Goal: Transaction & Acquisition: Subscribe to service/newsletter

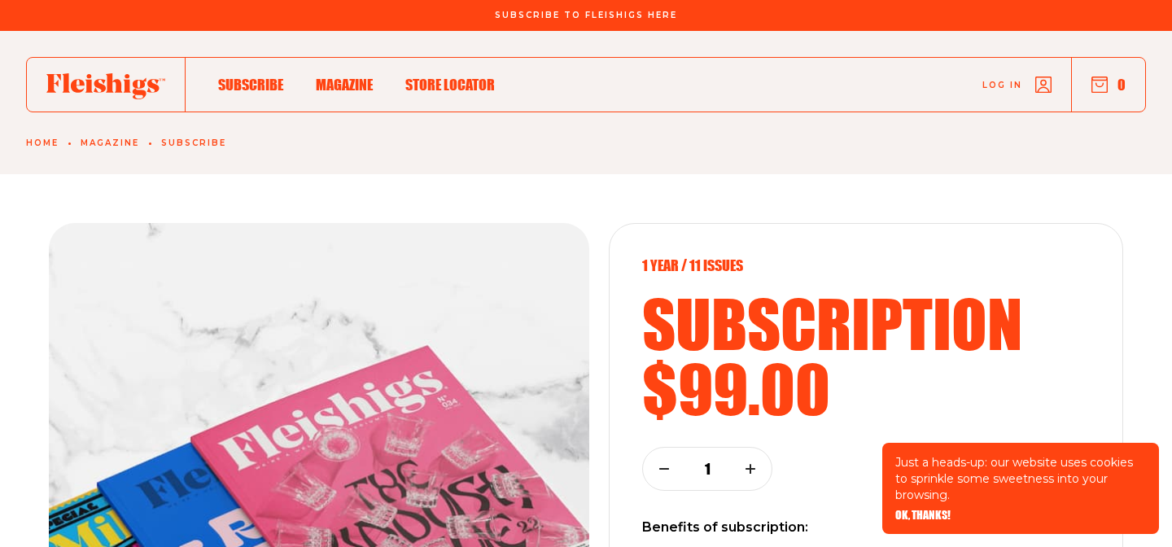
click at [1001, 79] on span "Log in" at bounding box center [1002, 73] width 40 height 12
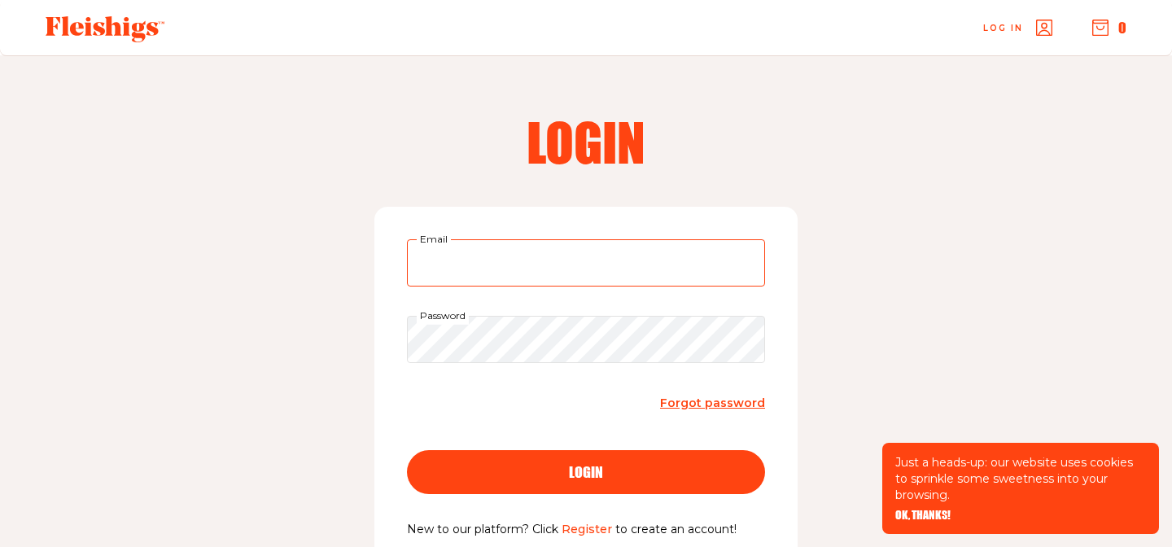
click at [594, 273] on input "Email" at bounding box center [586, 262] width 358 height 47
drag, startPoint x: 624, startPoint y: 270, endPoint x: 126, endPoint y: 270, distance: 498.0
click at [151, 270] on div "Login [EMAIL_ADDRESS][DOMAIN_NAME] Email Password Forgot password login New to …" at bounding box center [586, 352] width 1172 height 595
type input "[EMAIL_ADDRESS][DOMAIN_NAME]"
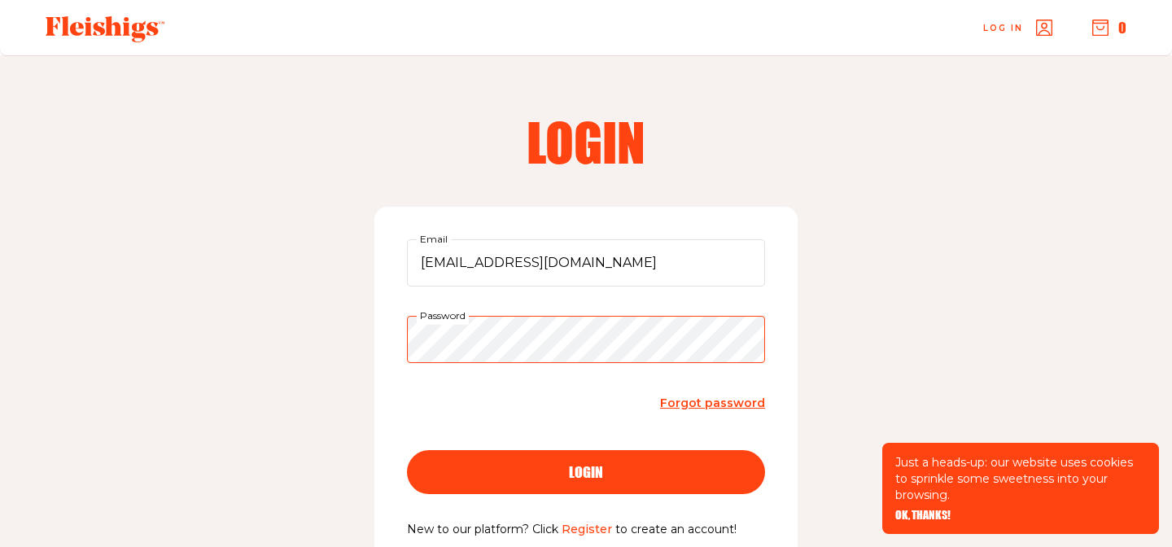
click at [407, 450] on button "login" at bounding box center [586, 472] width 358 height 44
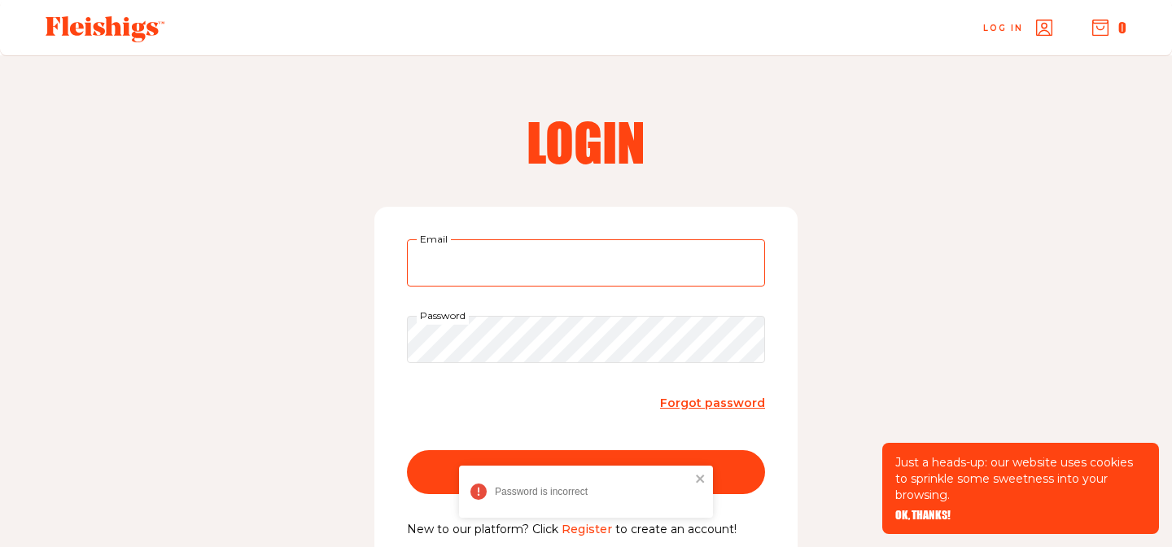
click at [567, 270] on input "Email" at bounding box center [586, 262] width 358 height 47
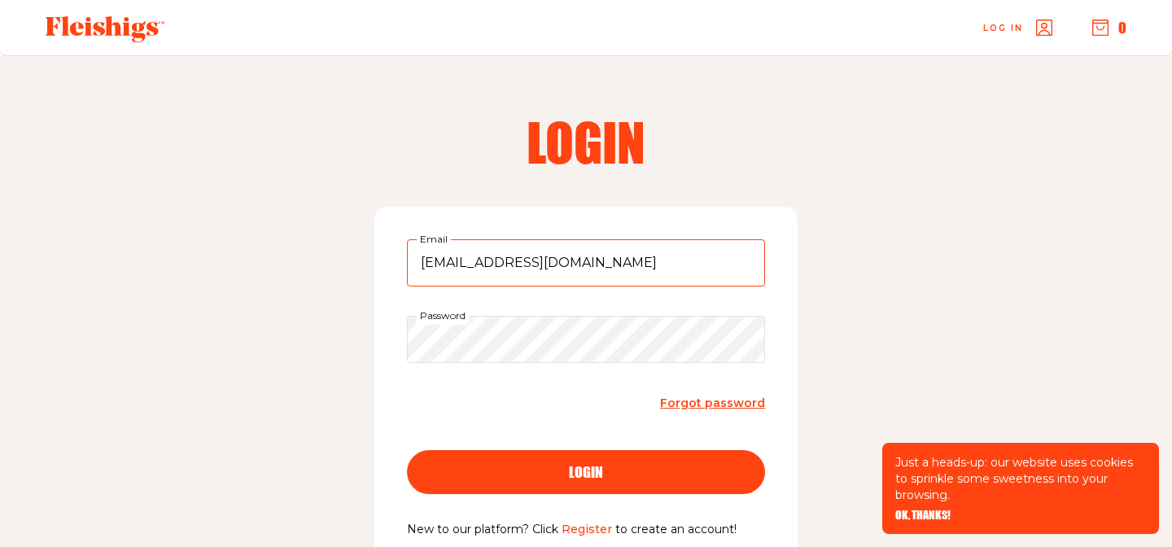
type input "[EMAIL_ADDRESS][DOMAIN_NAME]"
click at [407, 450] on button "login" at bounding box center [586, 472] width 358 height 44
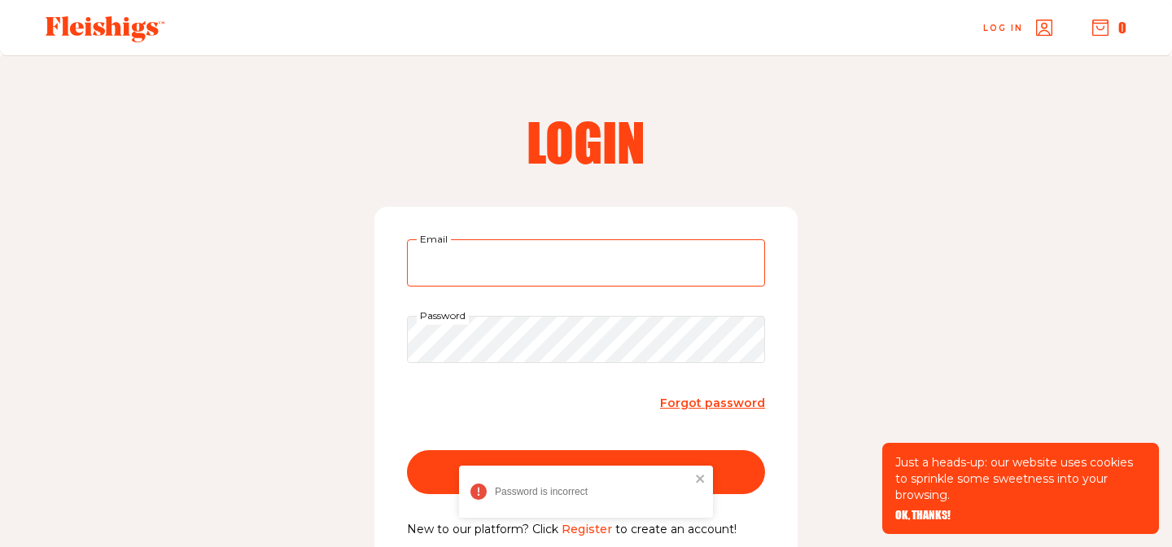
click at [524, 270] on input "Email" at bounding box center [586, 262] width 358 height 47
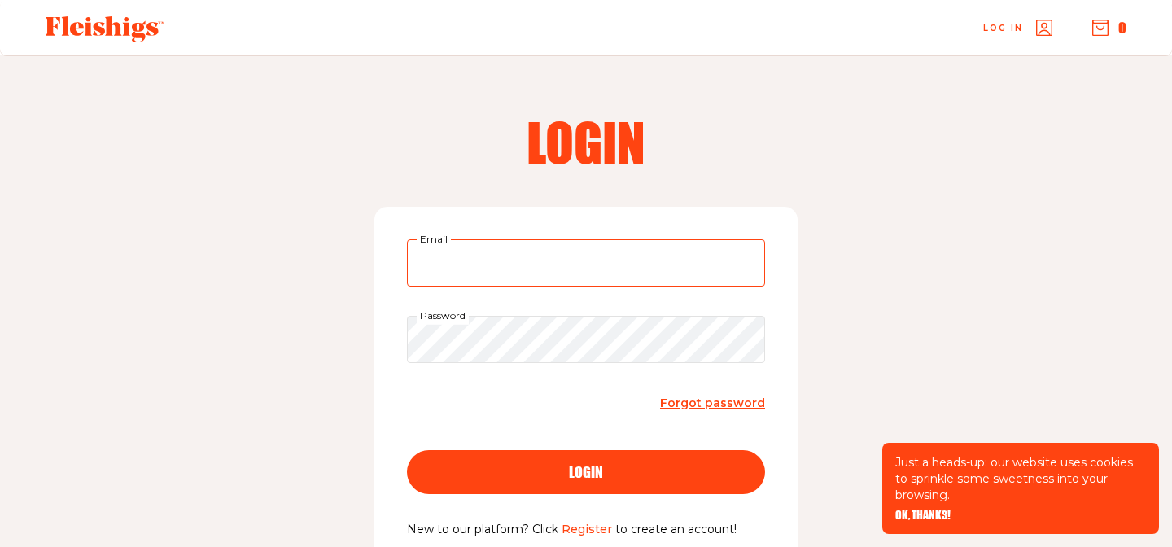
click at [535, 273] on input "Email" at bounding box center [586, 262] width 358 height 47
drag, startPoint x: 536, startPoint y: 269, endPoint x: 313, endPoint y: 197, distance: 234.2
click at [349, 208] on div "Login [EMAIL_ADDRESS][DOMAIN_NAME] Email Password Forgot password login New to …" at bounding box center [586, 352] width 1172 height 595
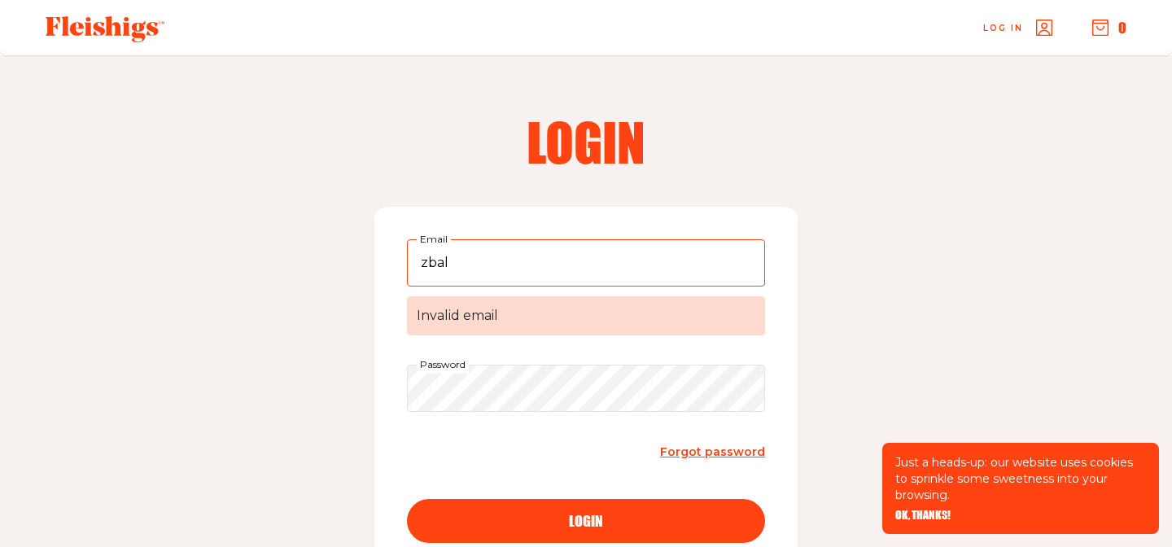
click at [577, 65] on div "Login zbal Email Invalid email Password Forgot password login New to our platfo…" at bounding box center [586, 377] width 1172 height 644
click at [546, 255] on input "zbal" at bounding box center [586, 262] width 358 height 47
type input "z"
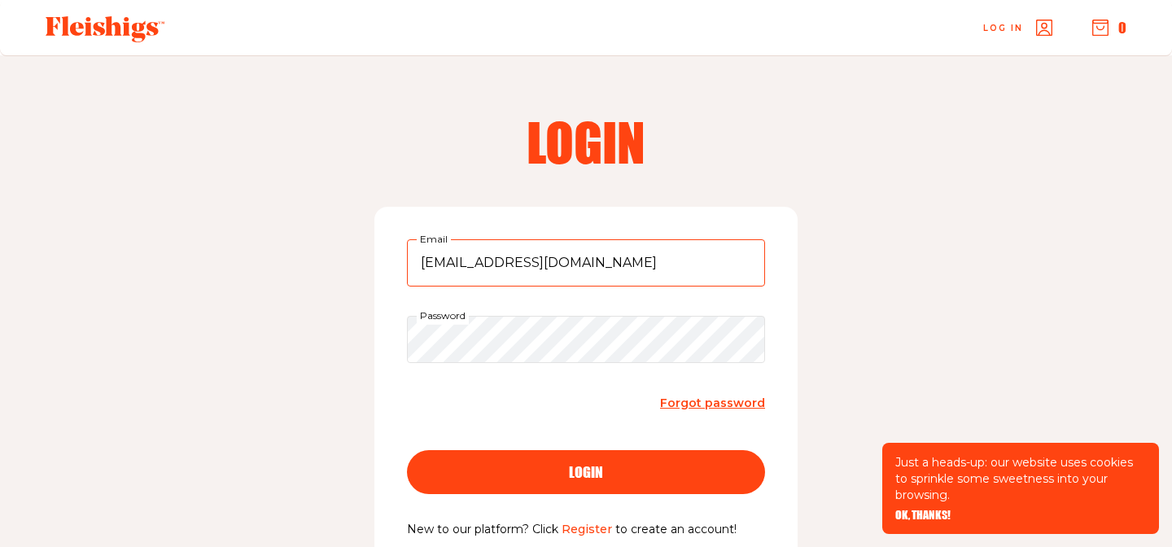
type input "[EMAIL_ADDRESS][DOMAIN_NAME]"
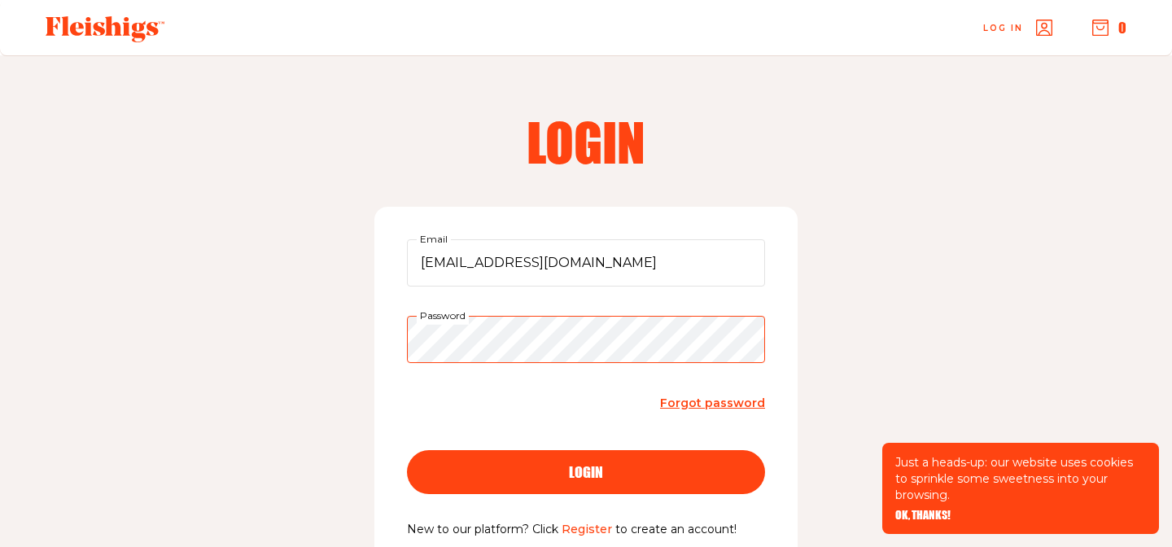
click at [468, 319] on div "Password" at bounding box center [586, 339] width 358 height 47
click at [407, 450] on button "login" at bounding box center [586, 472] width 358 height 44
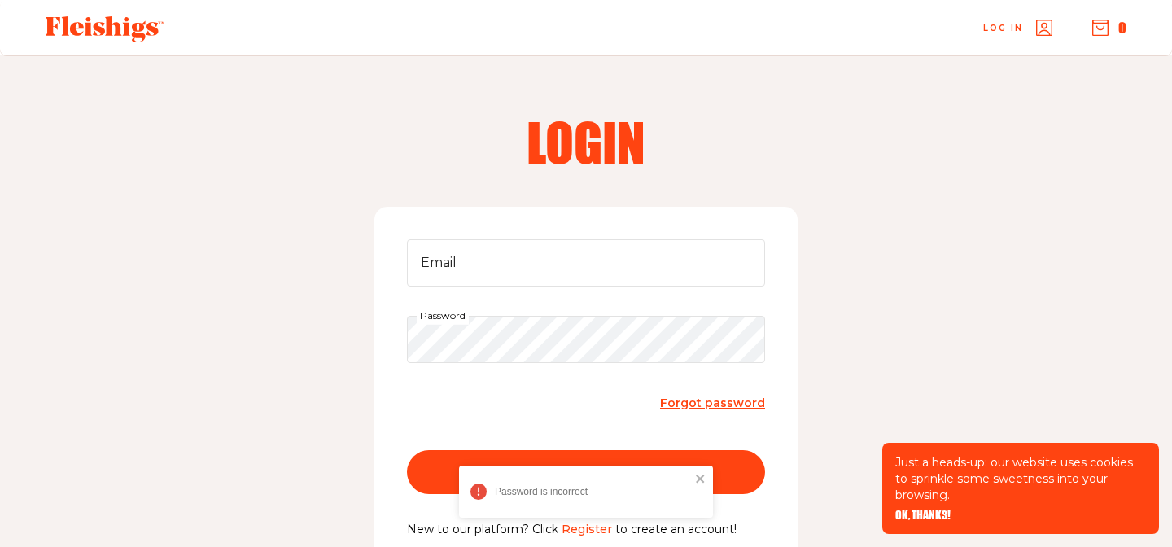
click at [686, 400] on span "Forgot password" at bounding box center [712, 402] width 105 height 15
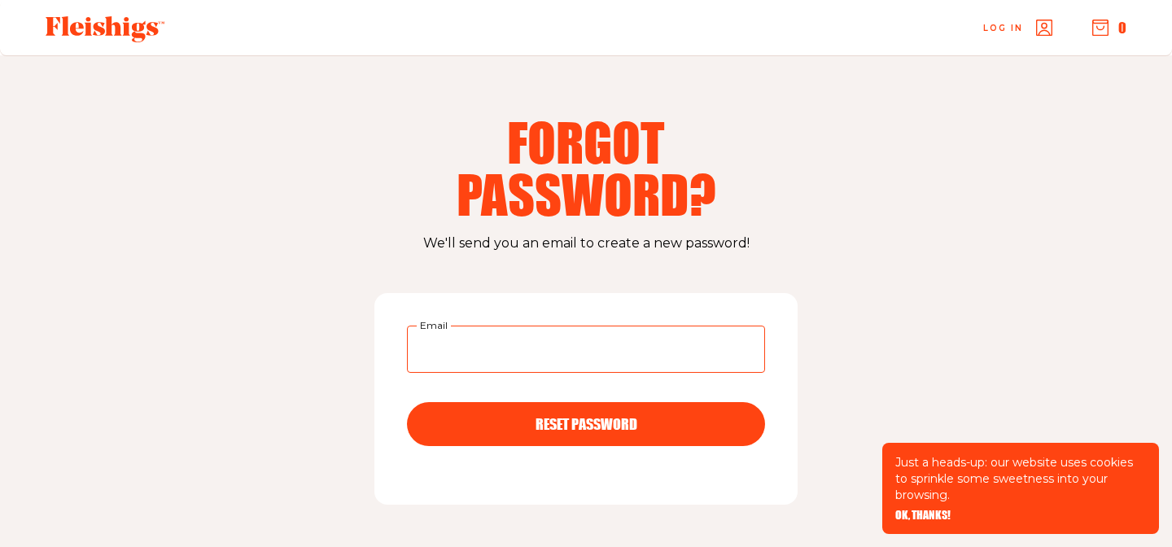
click at [653, 350] on input "Email" at bounding box center [586, 348] width 358 height 47
type input "[EMAIL_ADDRESS][DOMAIN_NAME]"
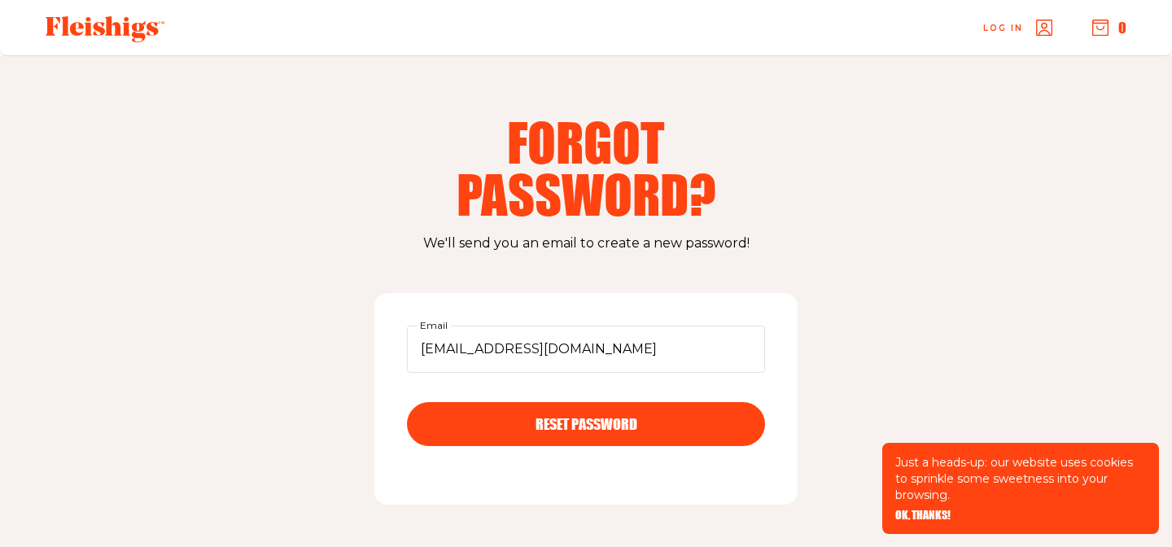
click at [617, 417] on span "RESET PASSWORD" at bounding box center [586, 409] width 102 height 15
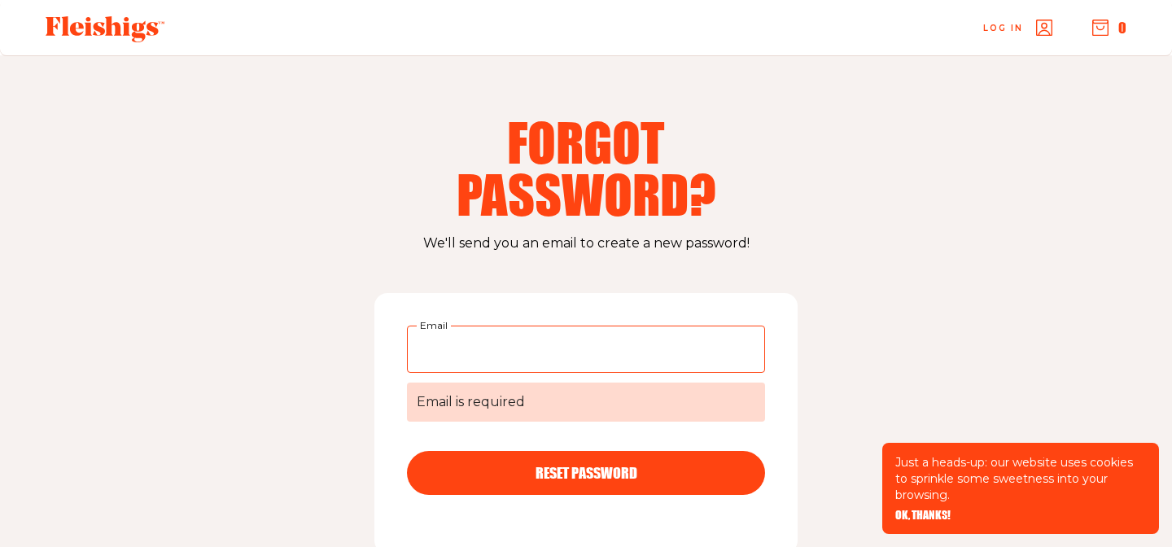
click at [491, 347] on input "Email Email is required" at bounding box center [586, 348] width 358 height 47
type input "[EMAIL_ADDRESS][DOMAIN_NAME]"
click at [538, 456] on button "RESET PASSWORD" at bounding box center [586, 473] width 358 height 44
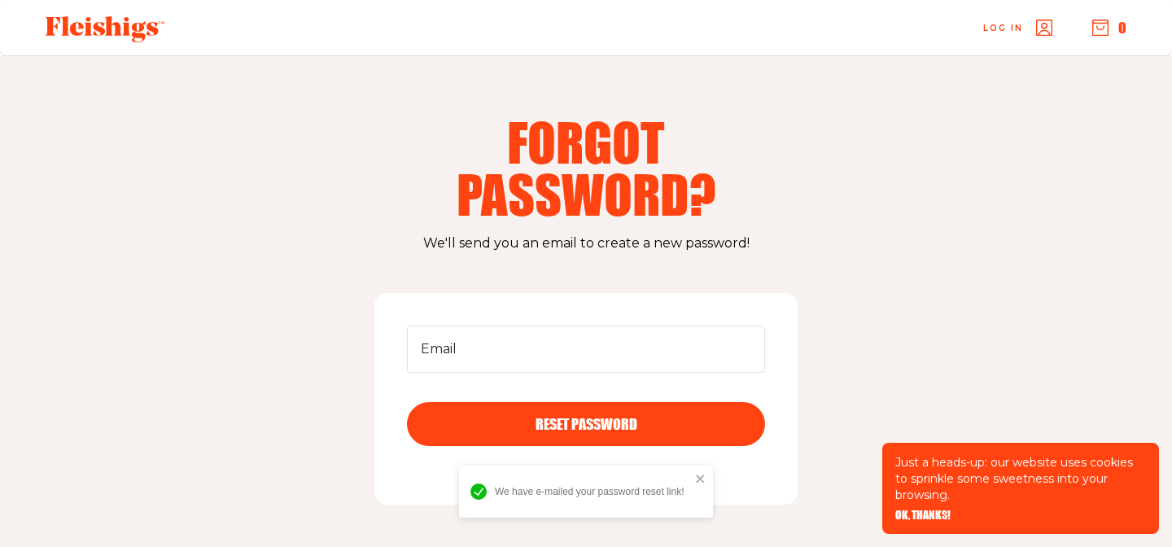
click at [1015, 36] on div "Log in 0" at bounding box center [680, 28] width 929 height 54
click at [1015, 22] on span "Log in" at bounding box center [1003, 16] width 40 height 12
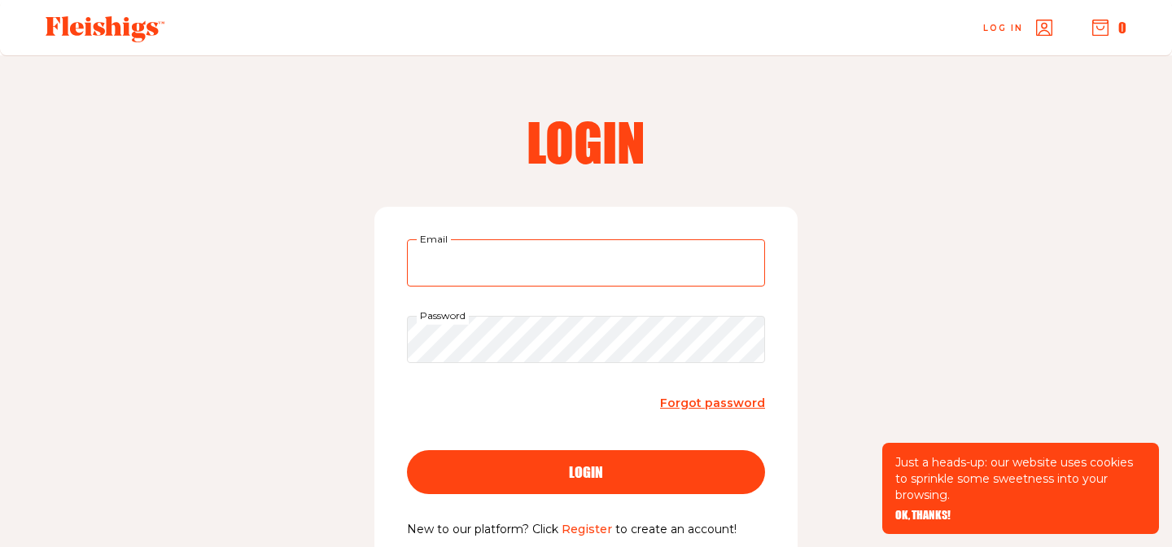
click at [487, 255] on input "Email" at bounding box center [586, 262] width 358 height 47
type input "[EMAIL_ADDRESS][DOMAIN_NAME]"
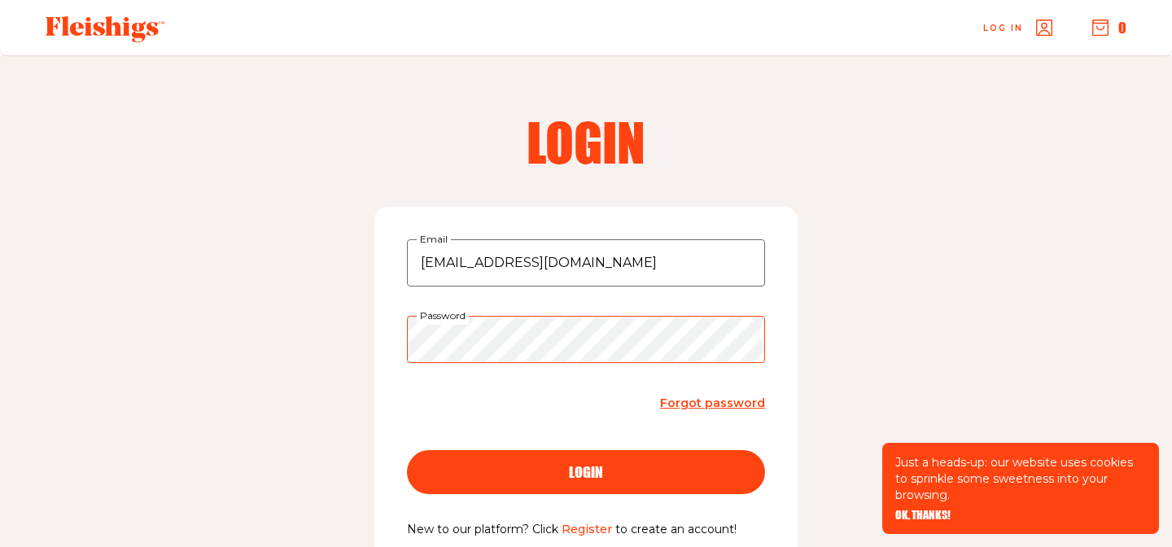
click at [407, 450] on button "login" at bounding box center [586, 472] width 358 height 44
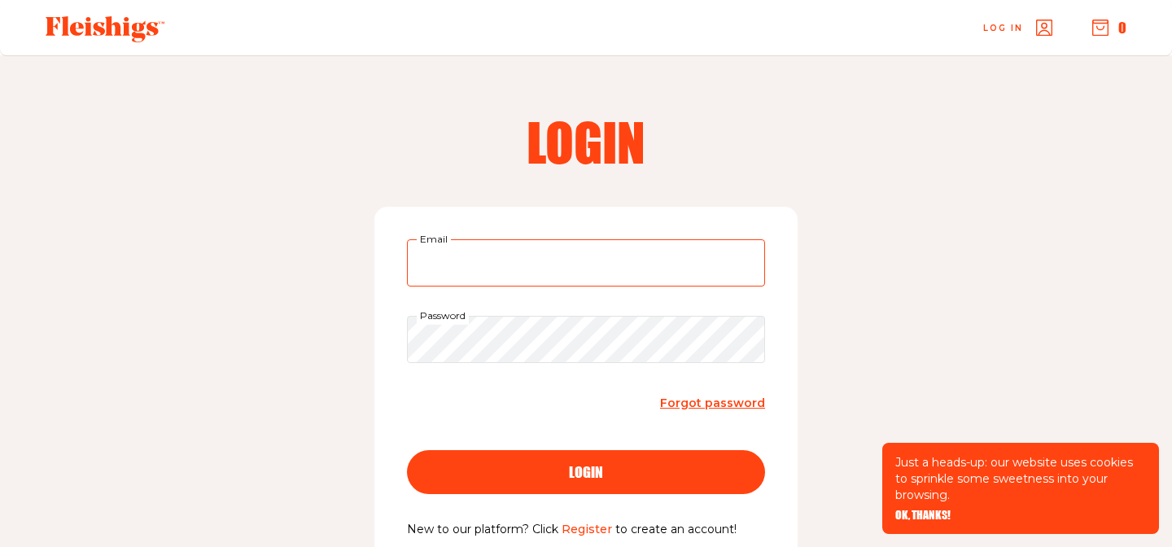
click at [583, 249] on input "Email" at bounding box center [586, 262] width 358 height 47
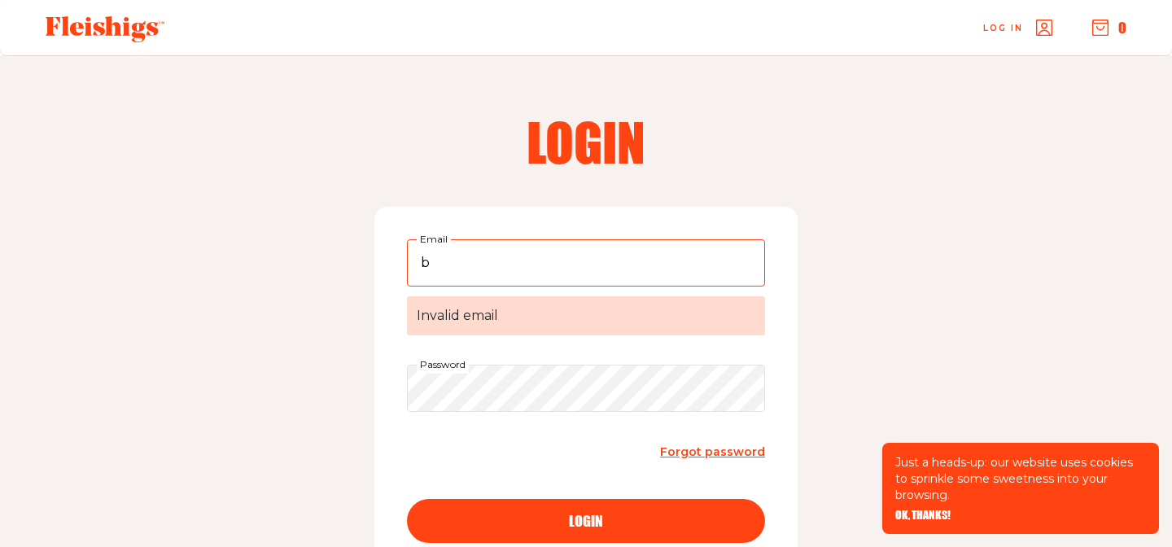
type input "[EMAIL_ADDRESS][DOMAIN_NAME]"
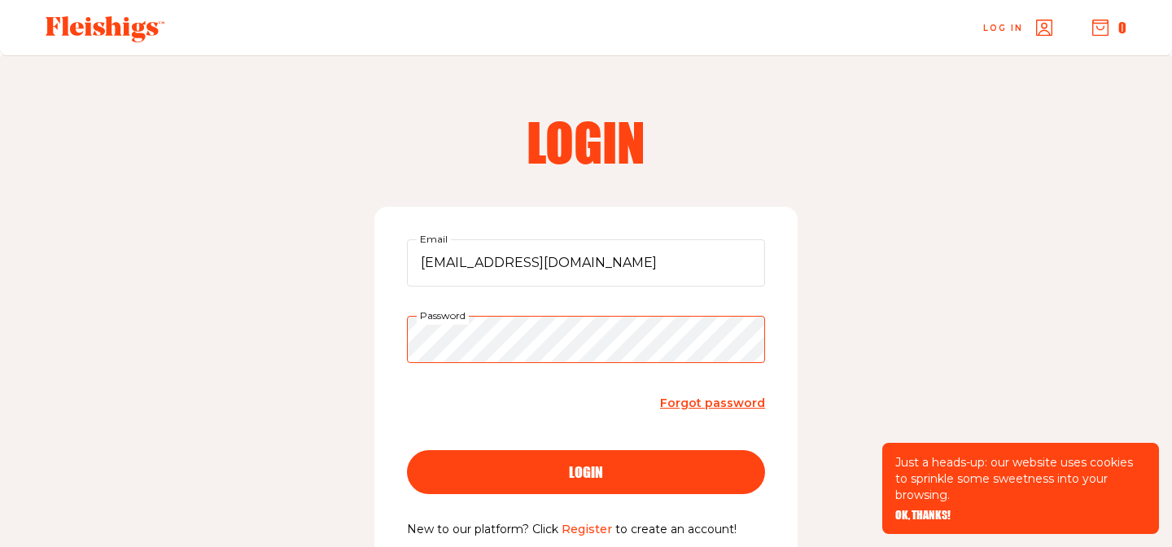
click at [407, 450] on button "login" at bounding box center [586, 472] width 358 height 44
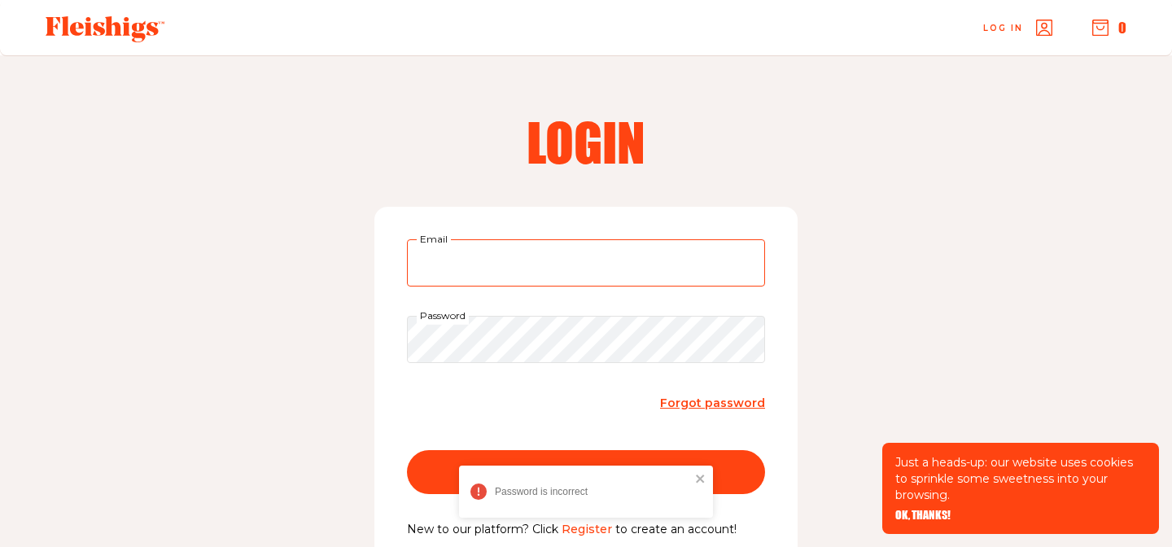
click at [580, 272] on input "Email" at bounding box center [586, 262] width 358 height 47
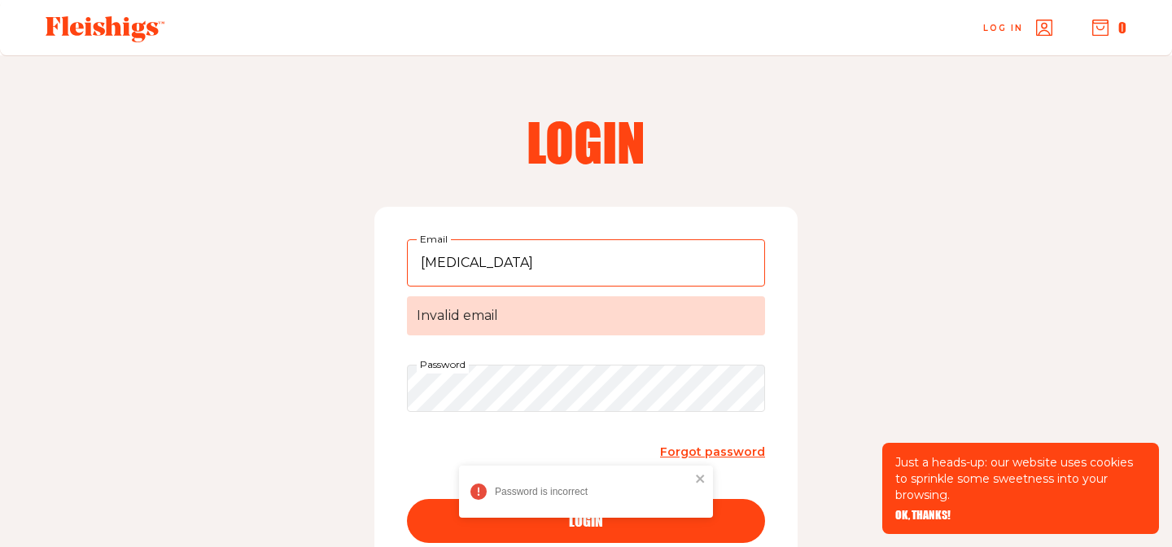
type input "[MEDICAL_DATA]"
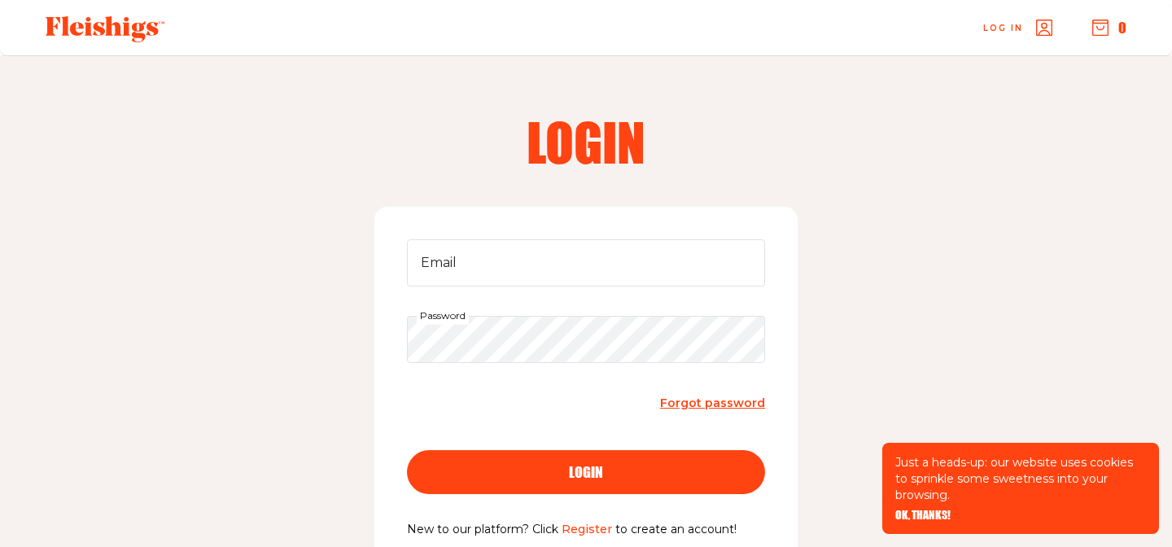
click at [531, 289] on form "Email Password Forgot password login" at bounding box center [586, 379] width 358 height 281
click at [531, 251] on input "Email" at bounding box center [586, 262] width 358 height 47
type input "[EMAIL_ADDRESS][DOMAIN_NAME]"
click at [407, 450] on button "login" at bounding box center [586, 472] width 358 height 44
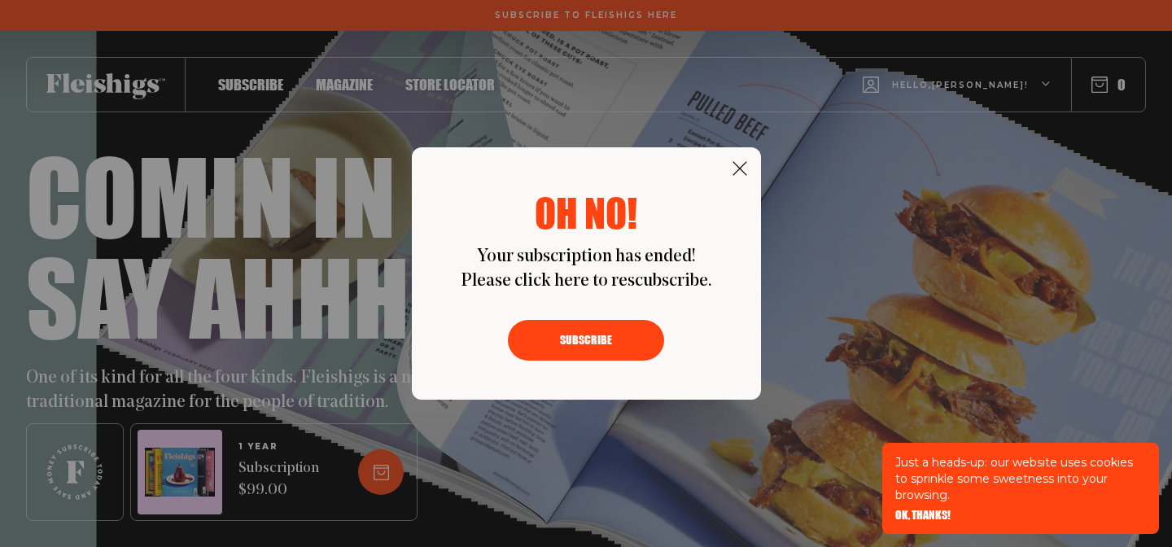
click at [633, 336] on button "Subscribe" at bounding box center [586, 340] width 156 height 41
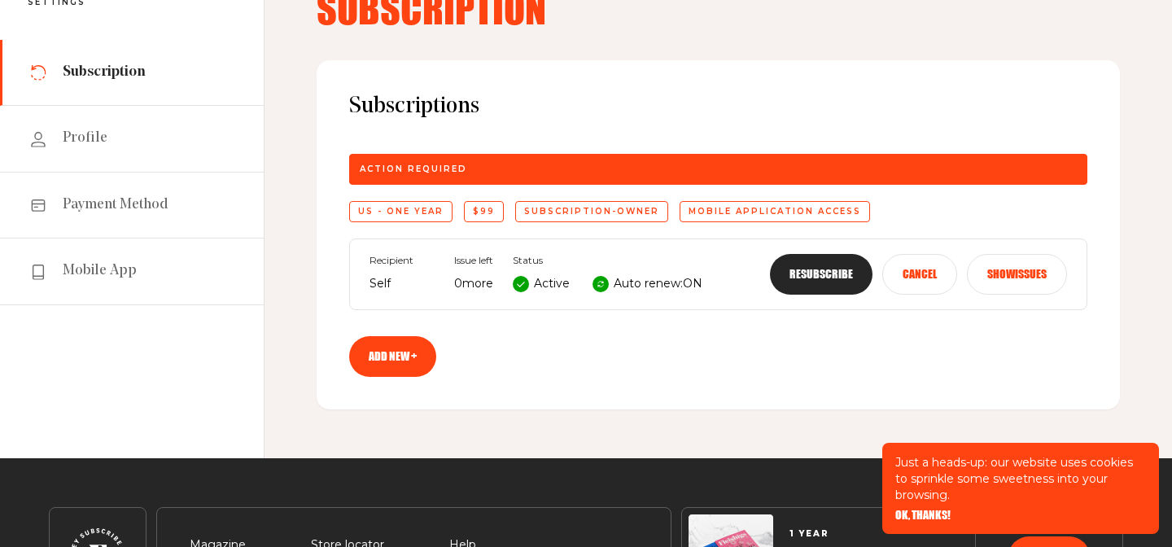
scroll to position [124, 0]
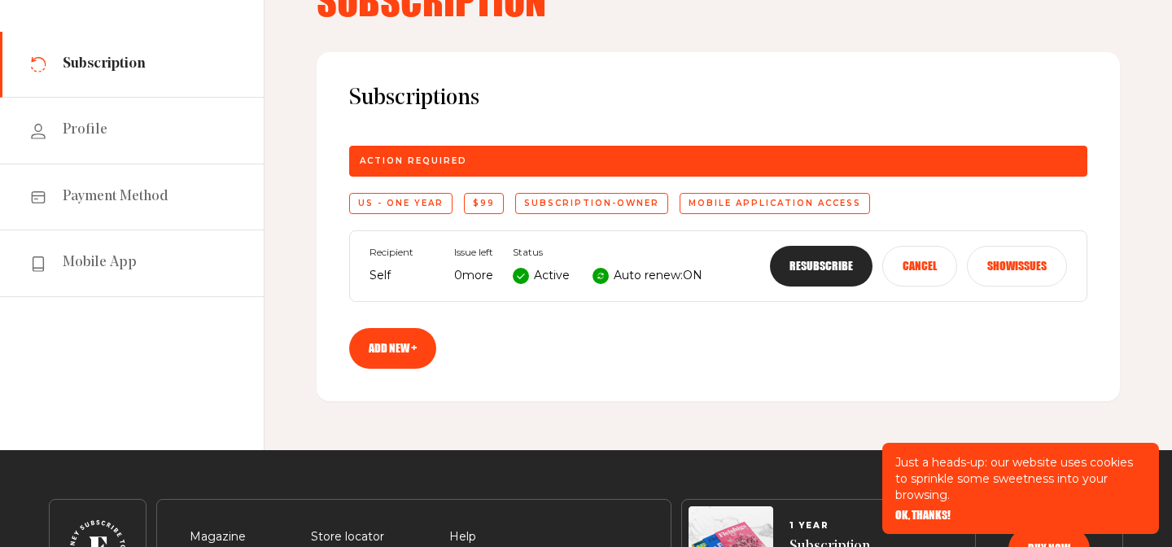
click at [803, 271] on button "Resubscribe" at bounding box center [821, 266] width 103 height 41
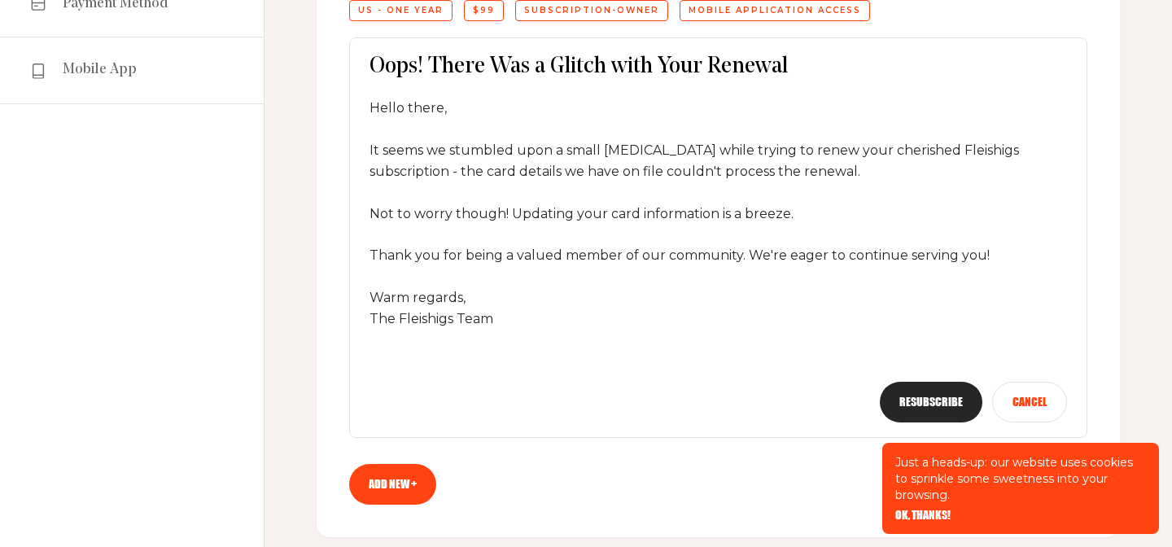
scroll to position [373, 0]
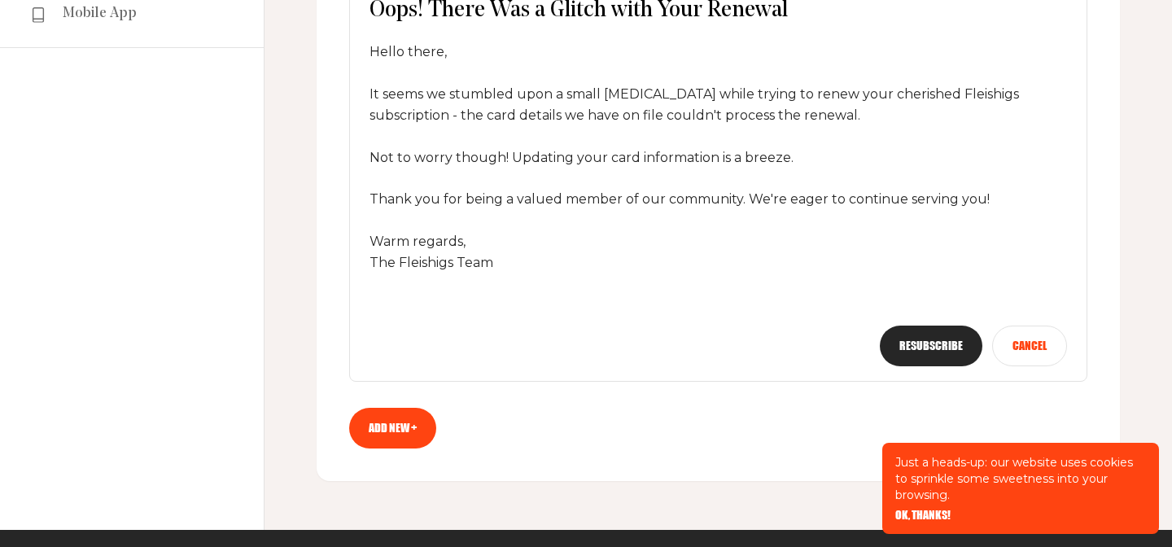
click at [910, 345] on button "Resubscribe" at bounding box center [931, 345] width 103 height 41
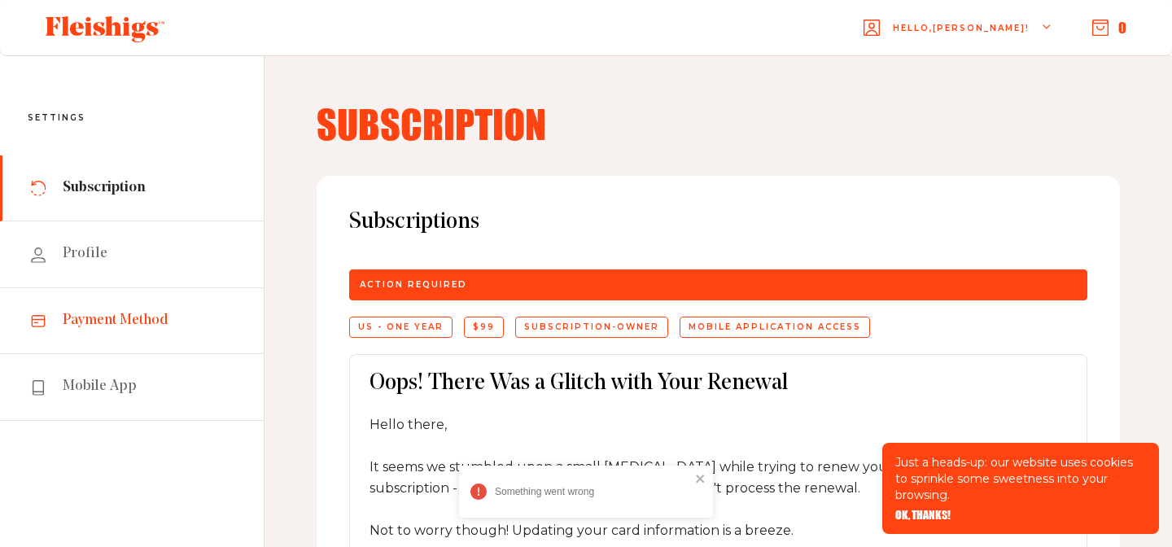
click at [82, 322] on span "Payment Method" at bounding box center [116, 321] width 106 height 20
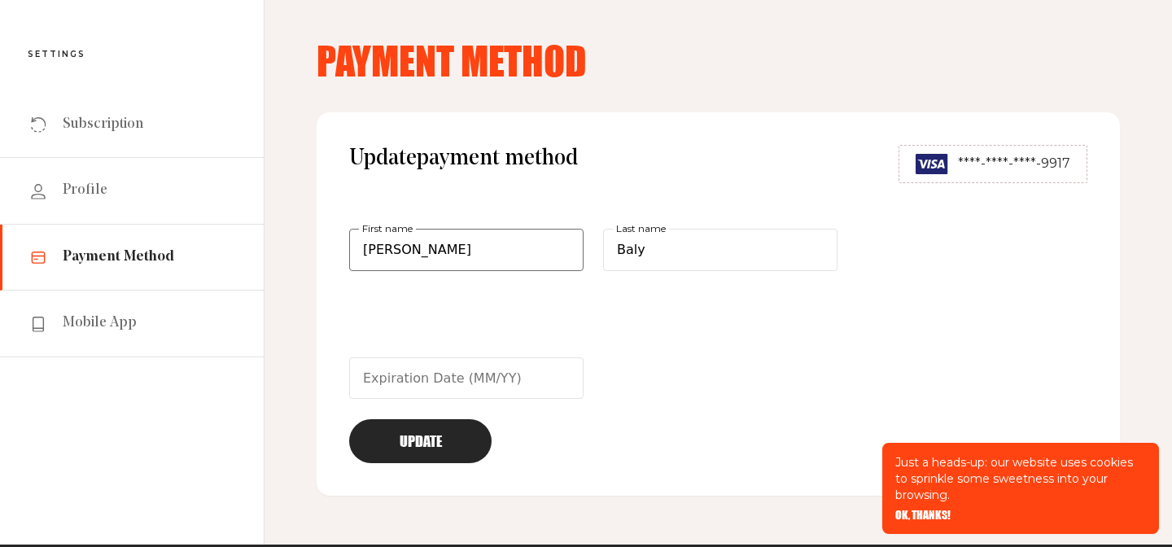
scroll to position [126, 0]
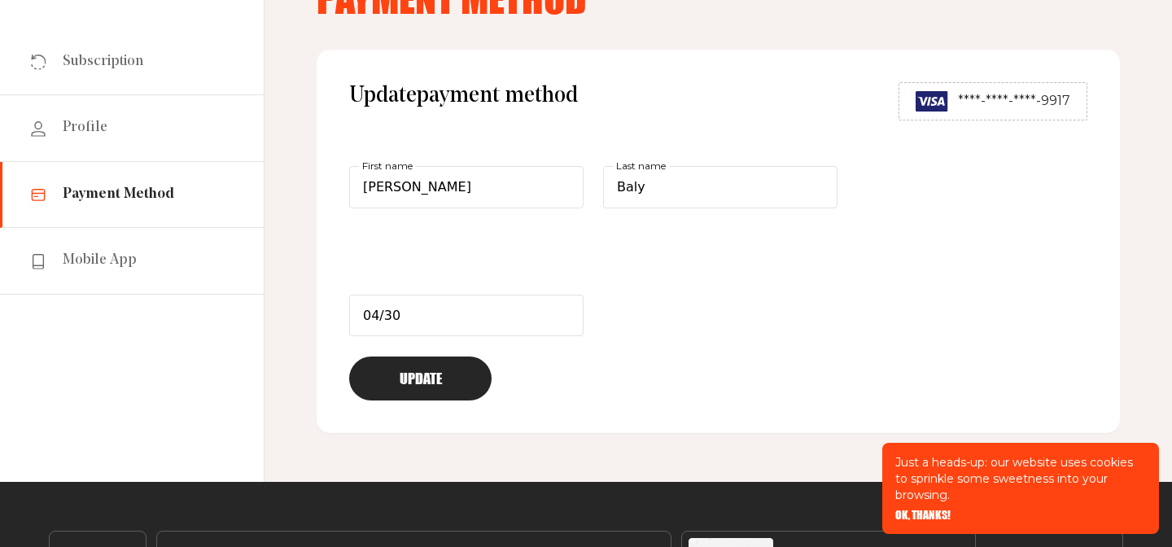
click at [431, 378] on button "Update" at bounding box center [420, 378] width 142 height 44
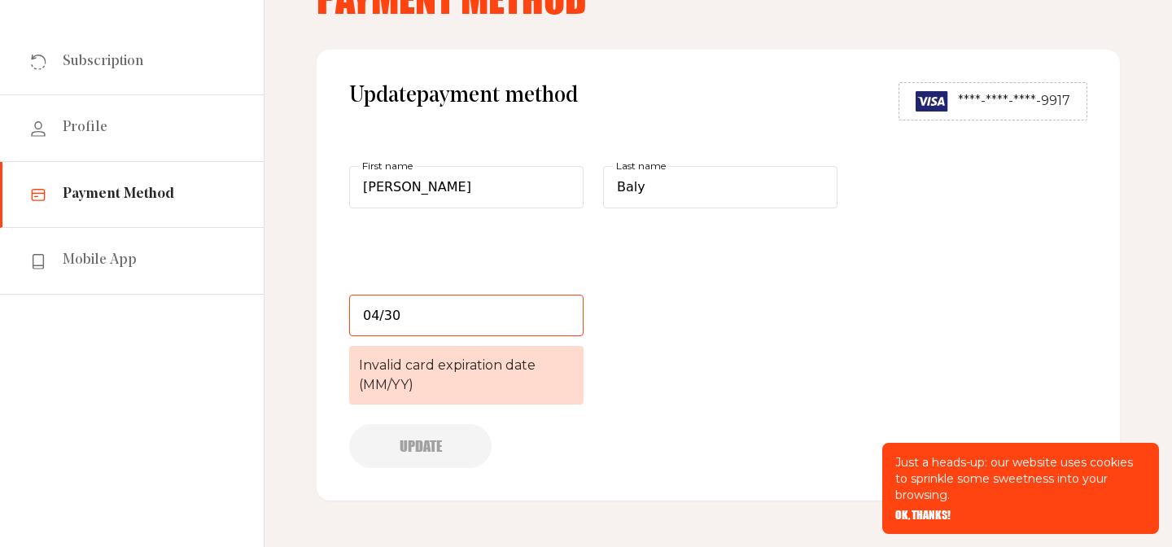
click at [428, 325] on input "04/30" at bounding box center [466, 316] width 234 height 42
type input "0"
type input "04/30"
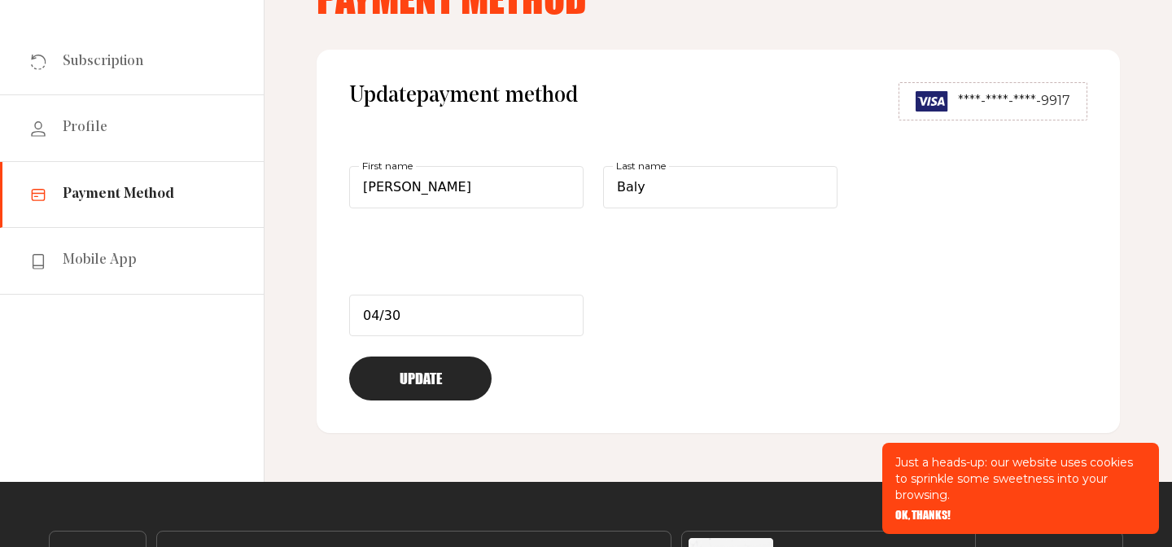
click at [387, 394] on button "Update" at bounding box center [420, 378] width 142 height 44
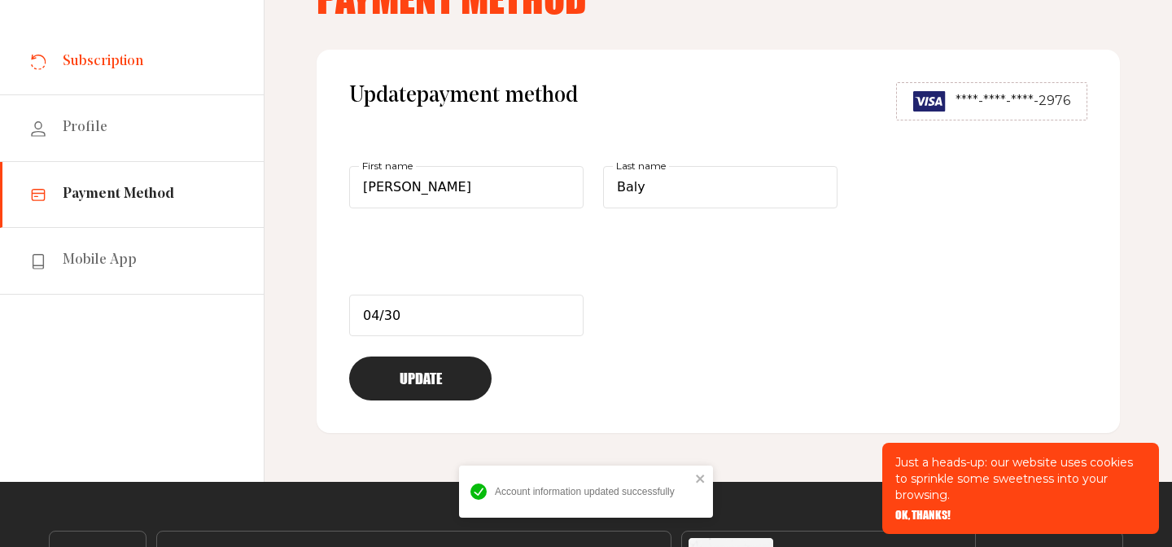
click at [204, 54] on link "Subscription" at bounding box center [132, 62] width 264 height 66
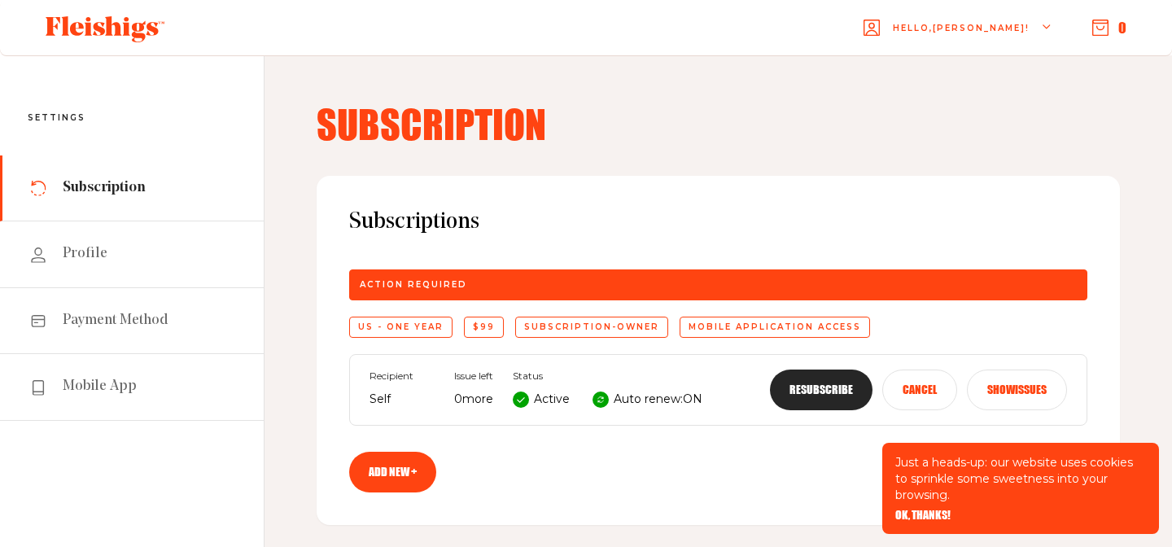
click at [810, 397] on button "Resubscribe" at bounding box center [821, 389] width 103 height 41
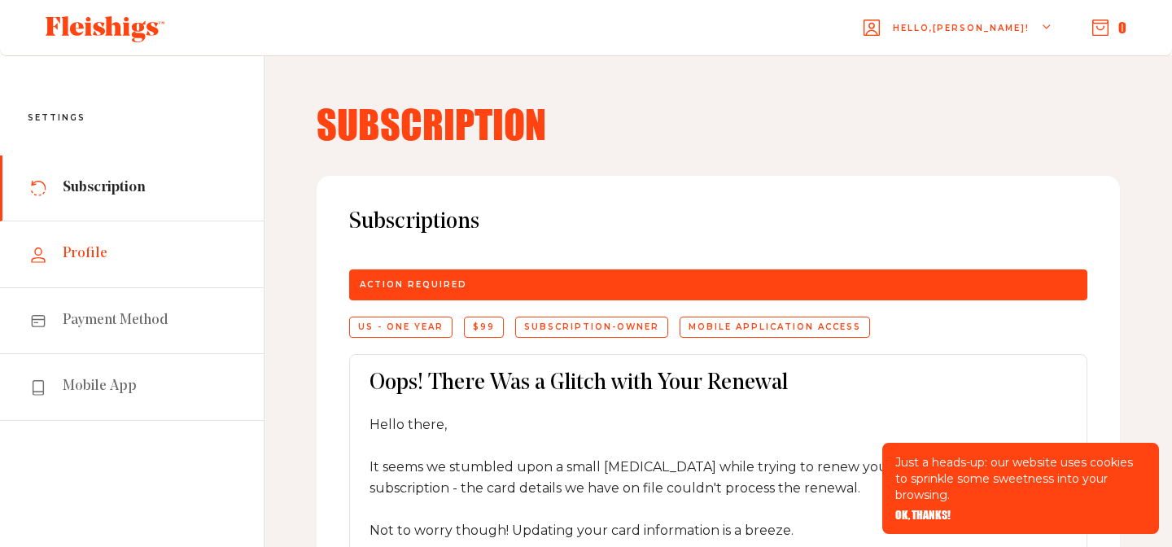
click at [94, 266] on link "Profile" at bounding box center [132, 254] width 264 height 66
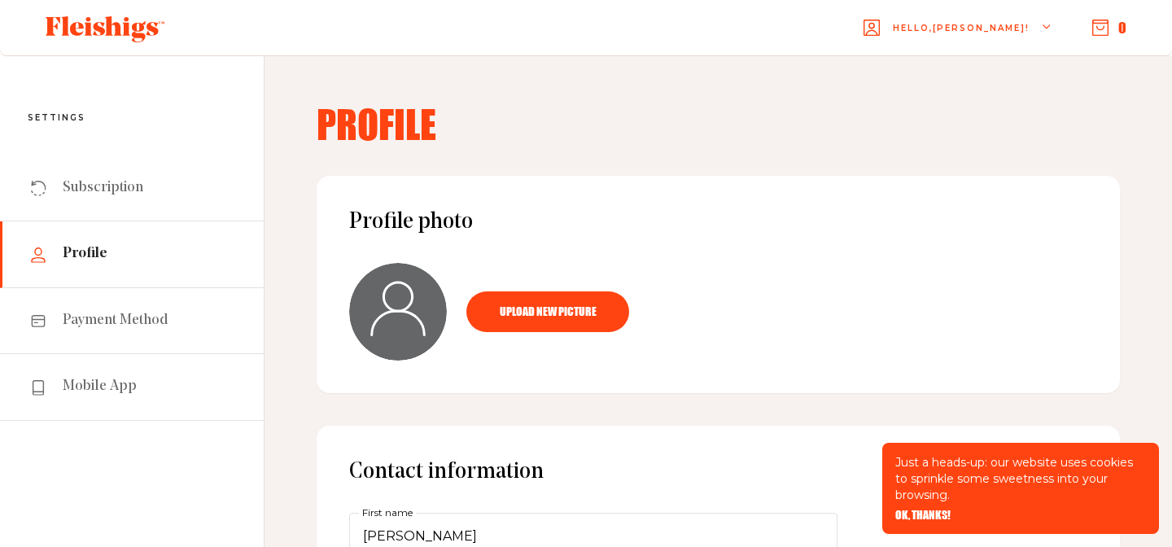
scroll to position [2, 0]
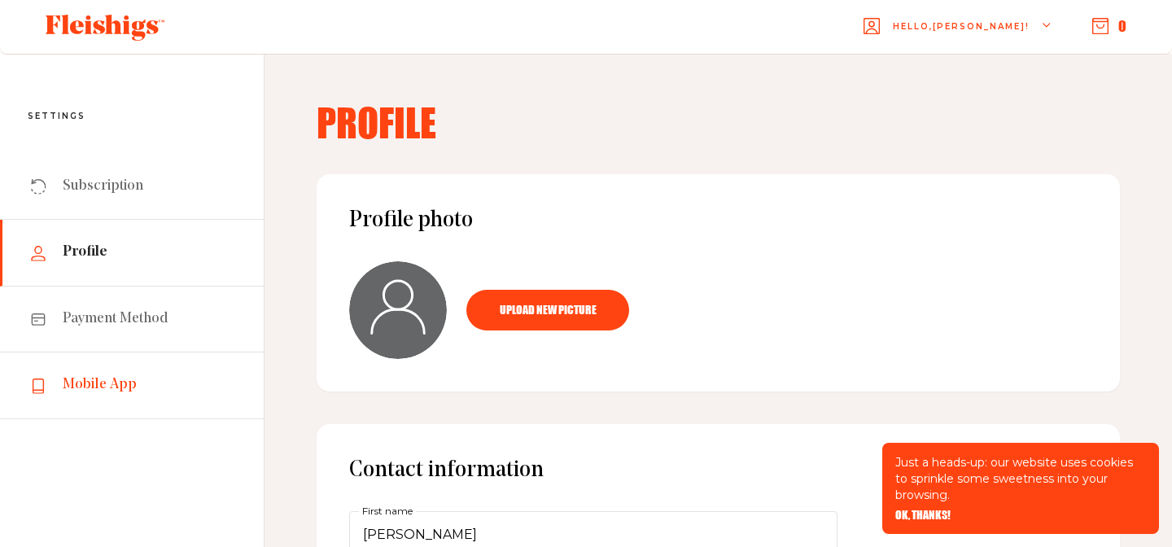
click at [143, 367] on link "Mobile App" at bounding box center [132, 385] width 264 height 66
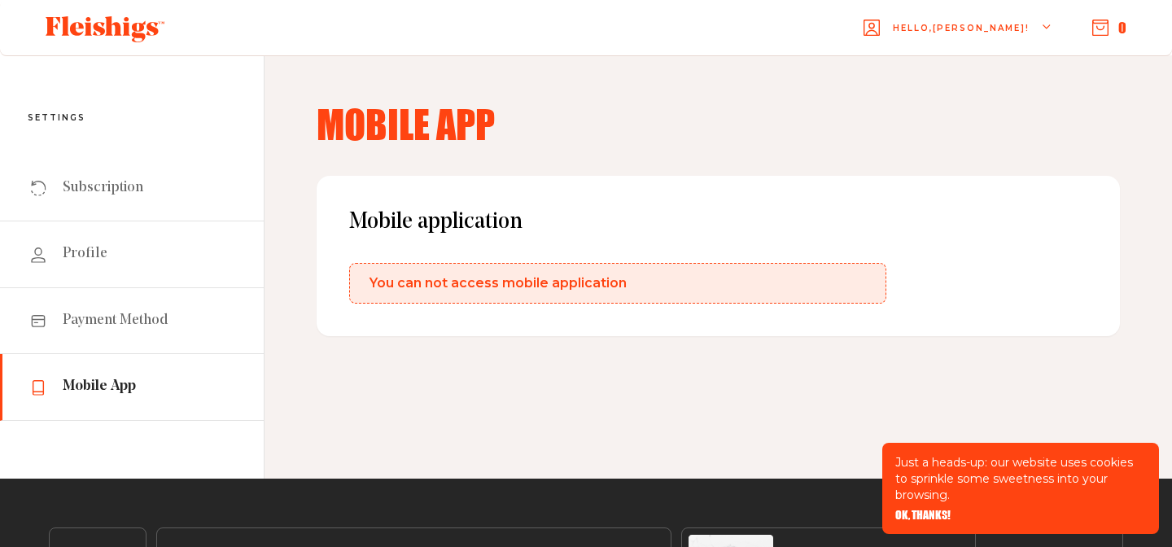
click at [600, 289] on span "You can not access mobile application" at bounding box center [497, 283] width 257 height 20
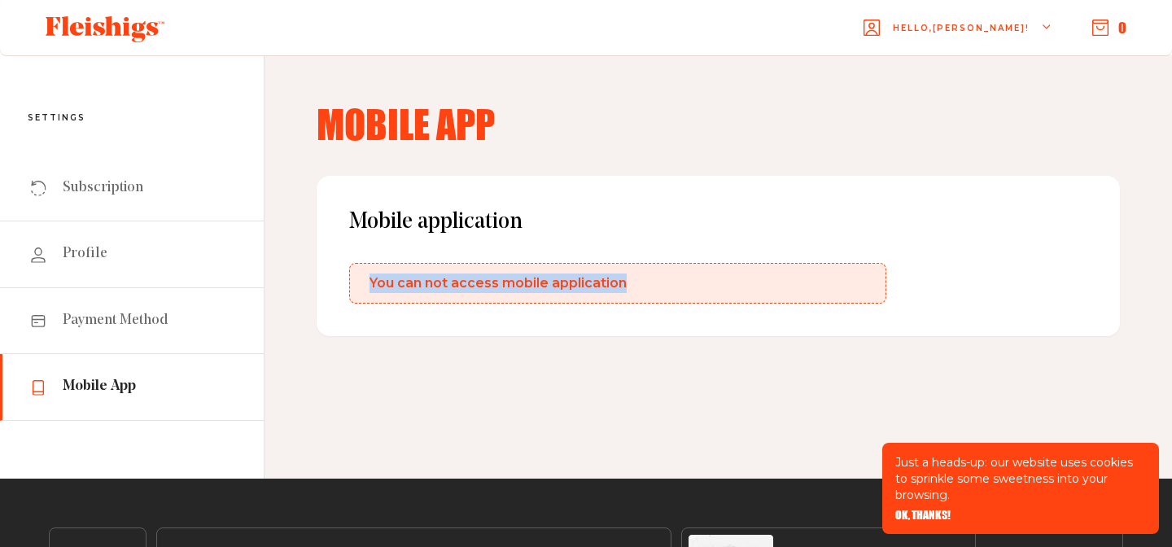
click at [600, 289] on span "You can not access mobile application" at bounding box center [497, 283] width 257 height 20
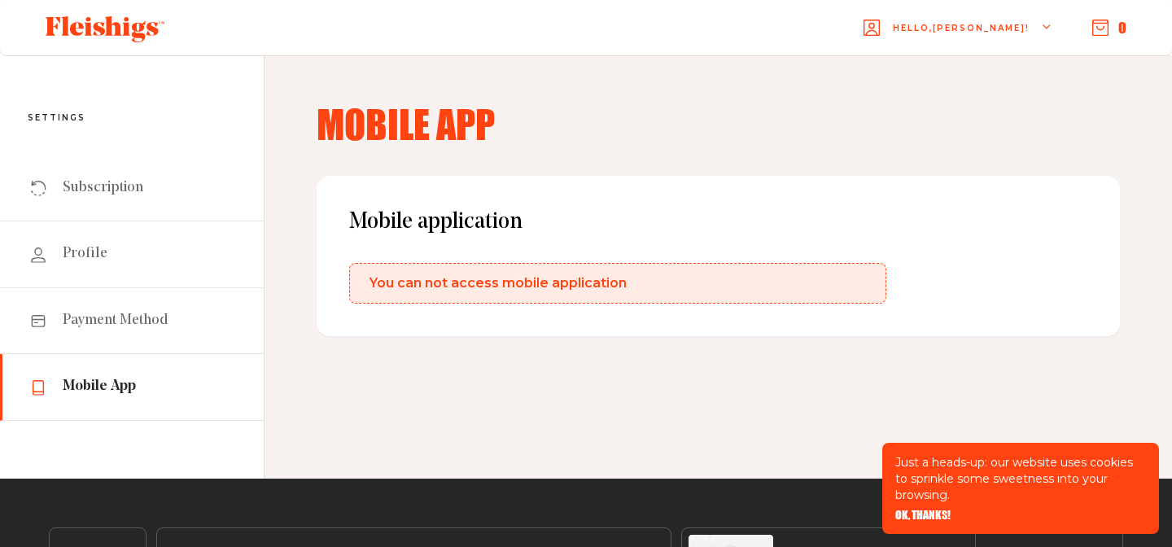
click at [714, 161] on div "Mobile App Mobile application You can not access mobile application" at bounding box center [717, 266] width 907 height 423
click at [118, 322] on span "Payment Method" at bounding box center [116, 321] width 106 height 20
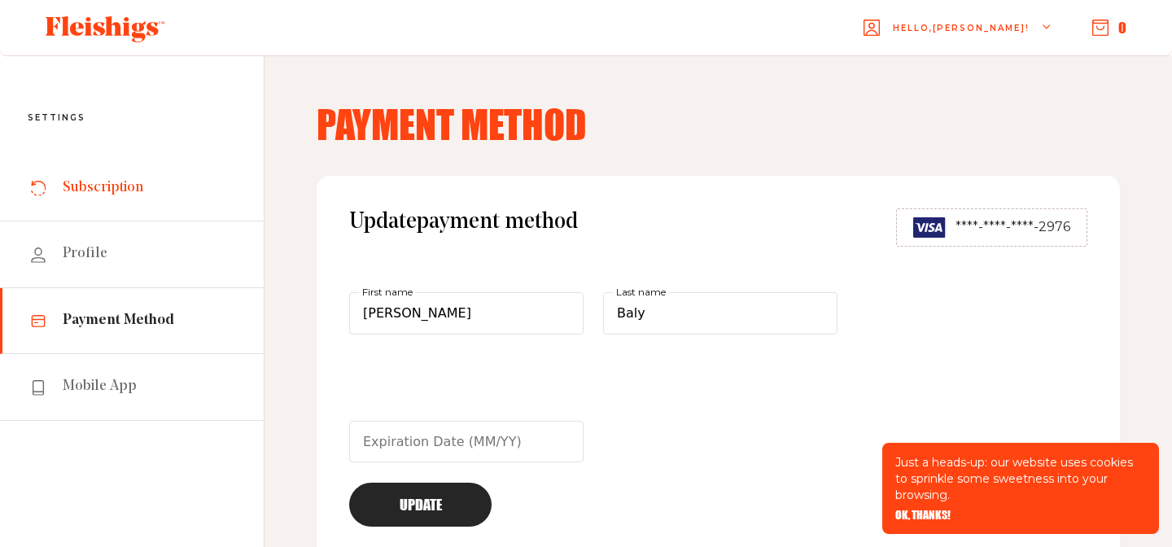
click at [152, 203] on link "Subscription" at bounding box center [132, 188] width 264 height 66
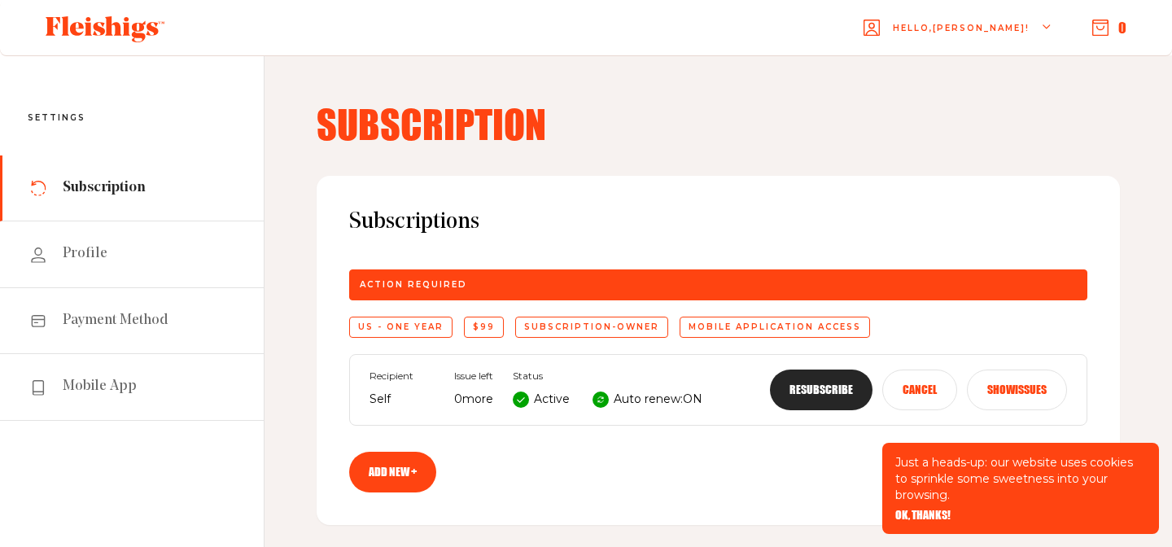
click at [807, 380] on button "Resubscribe" at bounding box center [821, 389] width 103 height 41
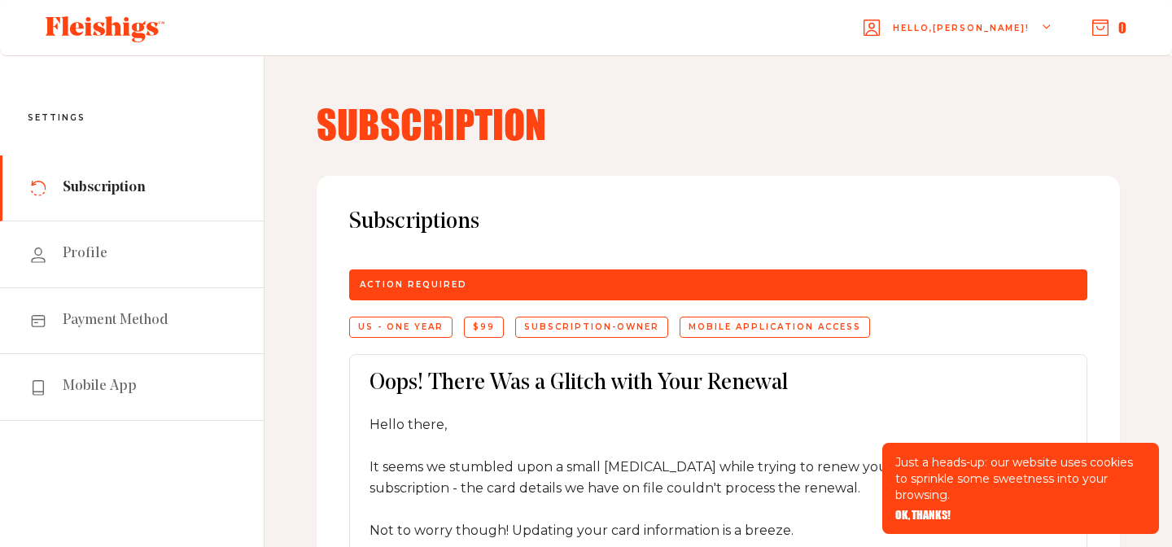
scroll to position [2, 0]
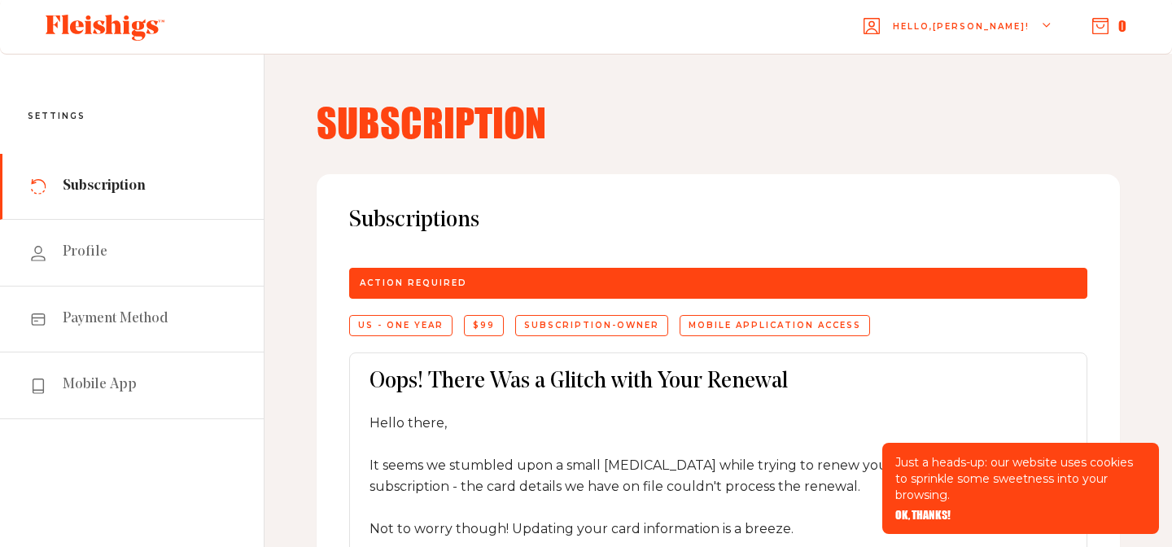
click at [974, 37] on span "Hello, Zack !" at bounding box center [961, 39] width 137 height 38
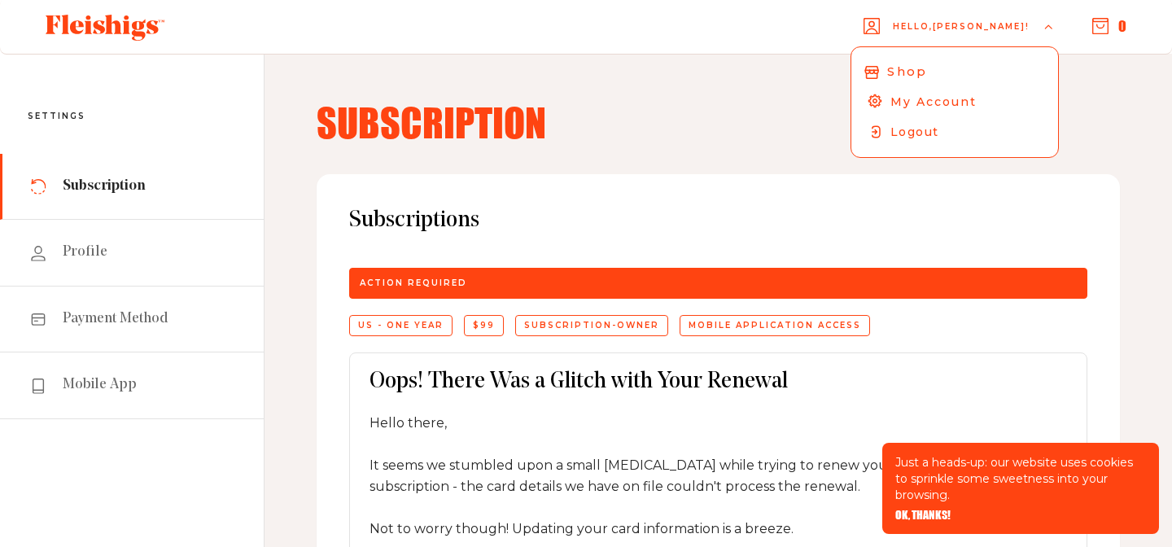
click at [926, 67] on span "Shop" at bounding box center [906, 72] width 39 height 18
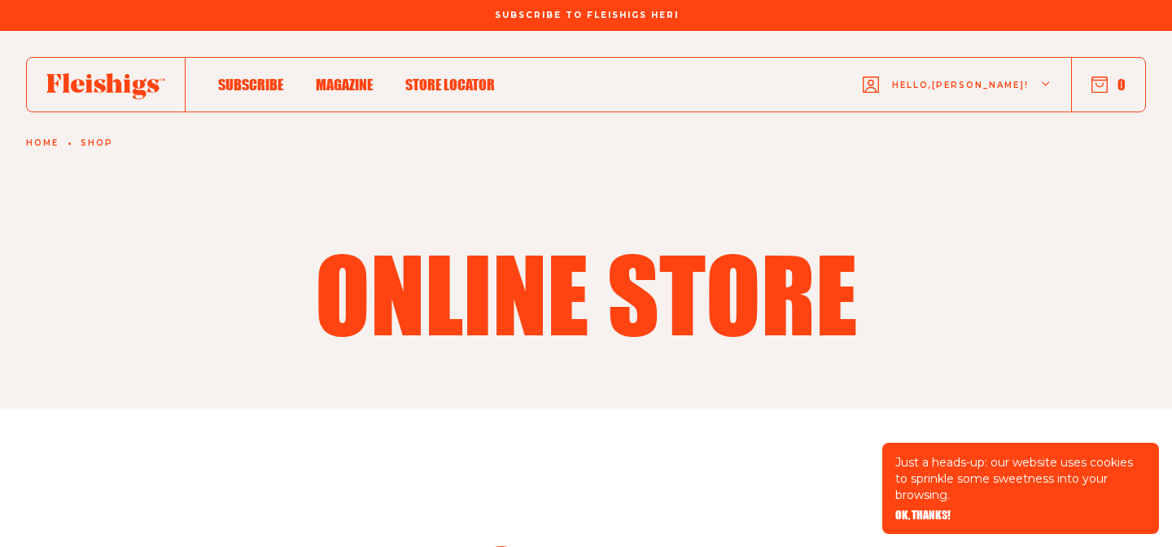
click at [579, 11] on span "Subscribe To Fleishigs Here" at bounding box center [586, 6] width 182 height 10
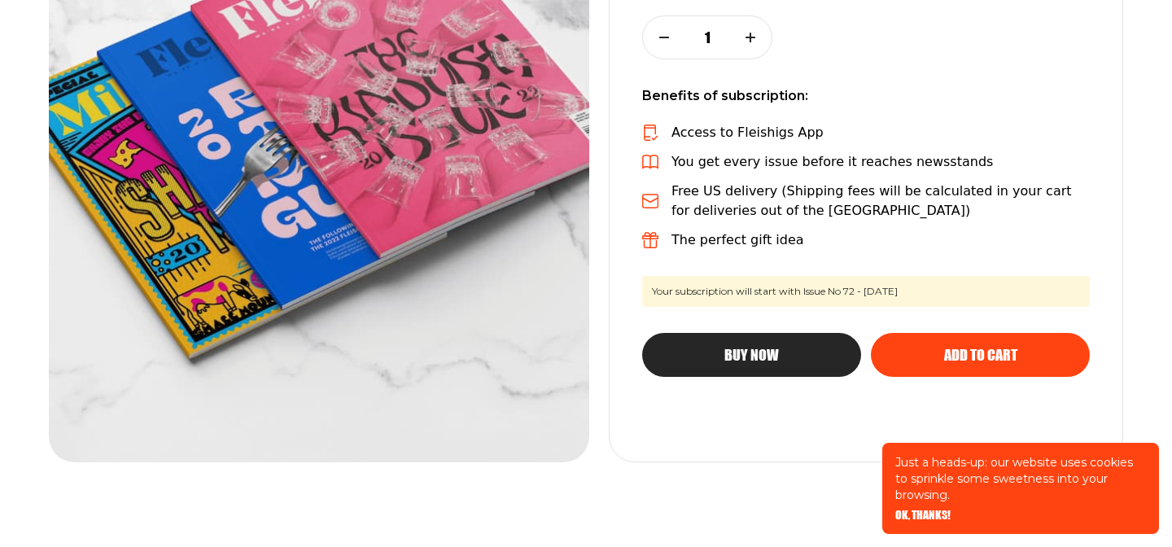
scroll to position [427, 0]
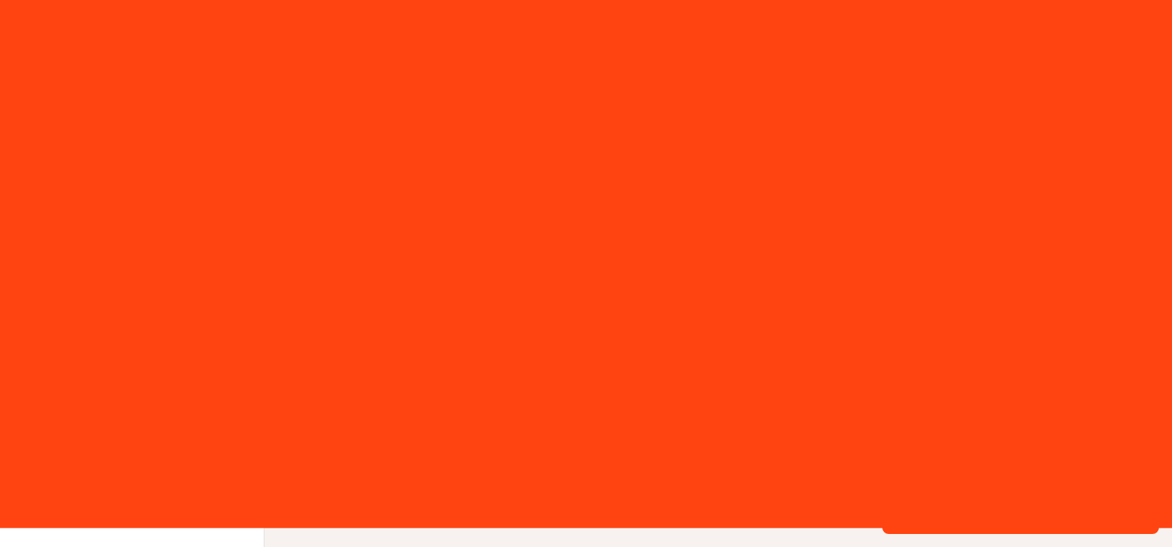
scroll to position [1, 0]
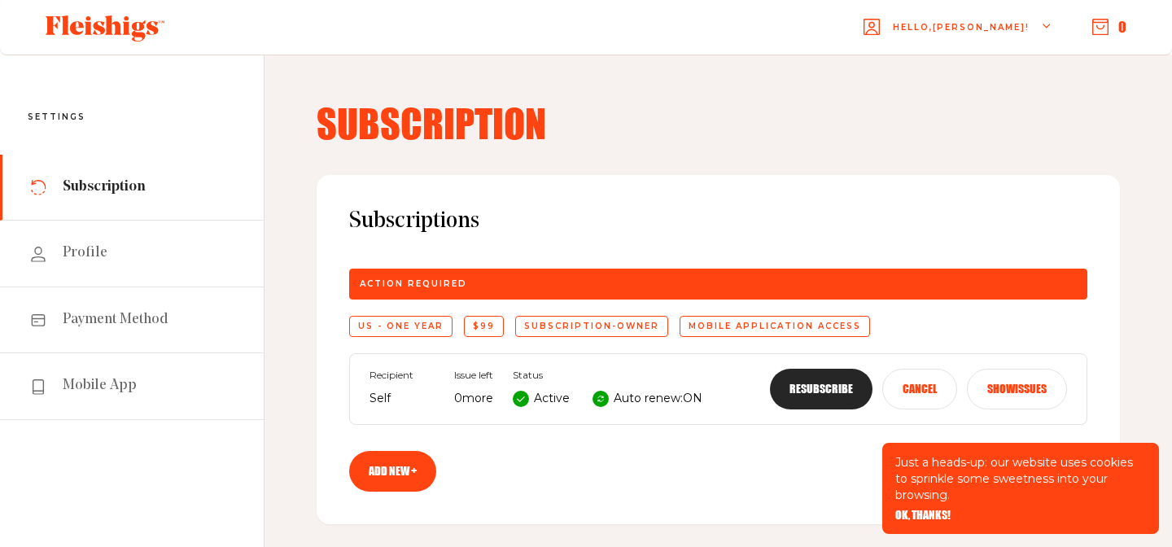
click at [1002, 394] on button "Show issues" at bounding box center [1017, 389] width 100 height 41
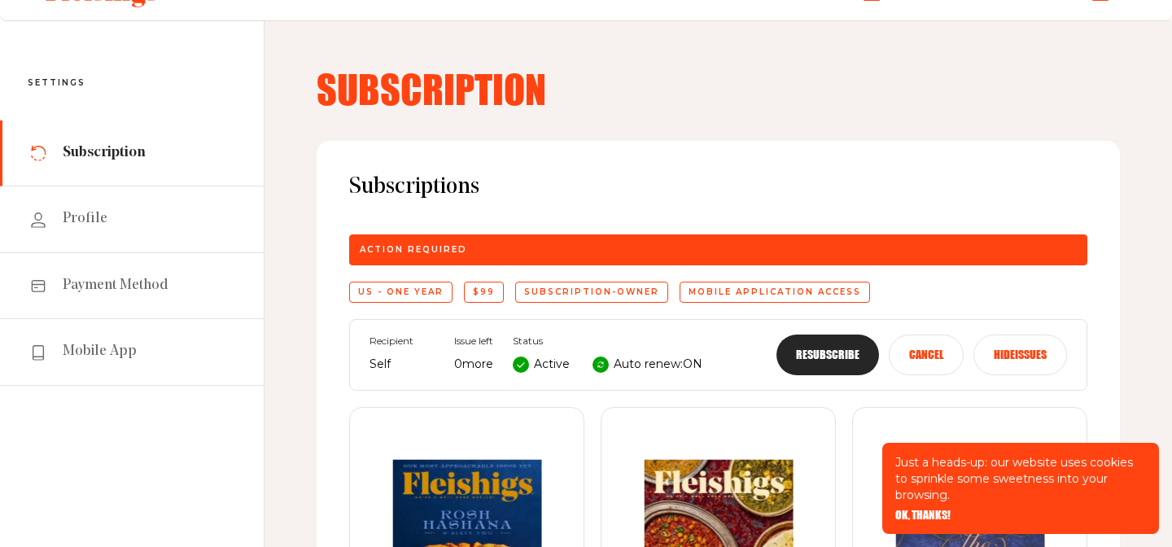
scroll to position [0, 0]
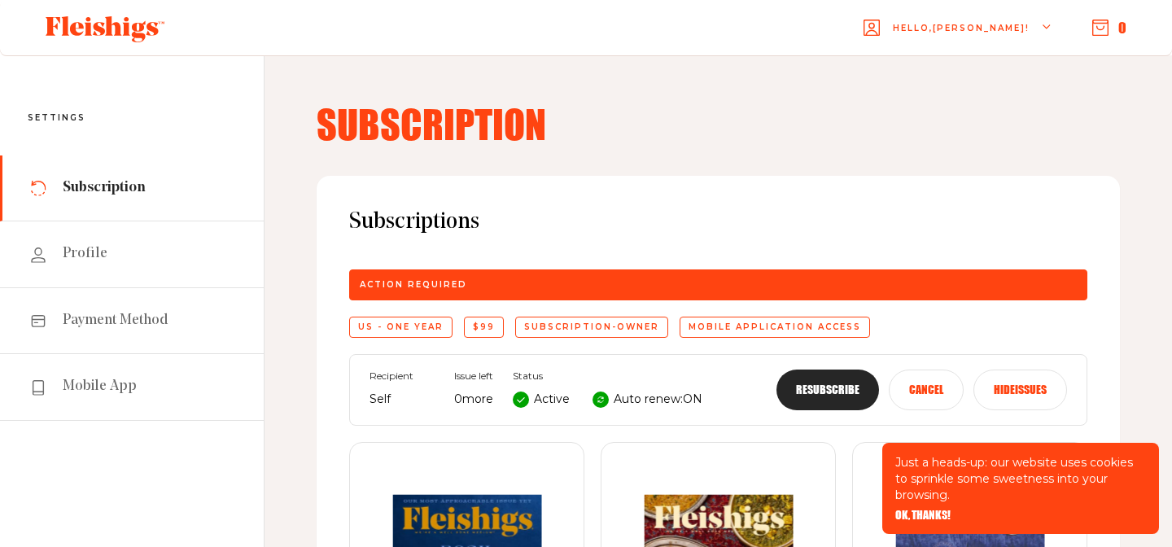
click at [825, 381] on button "Resubscribe" at bounding box center [827, 389] width 103 height 41
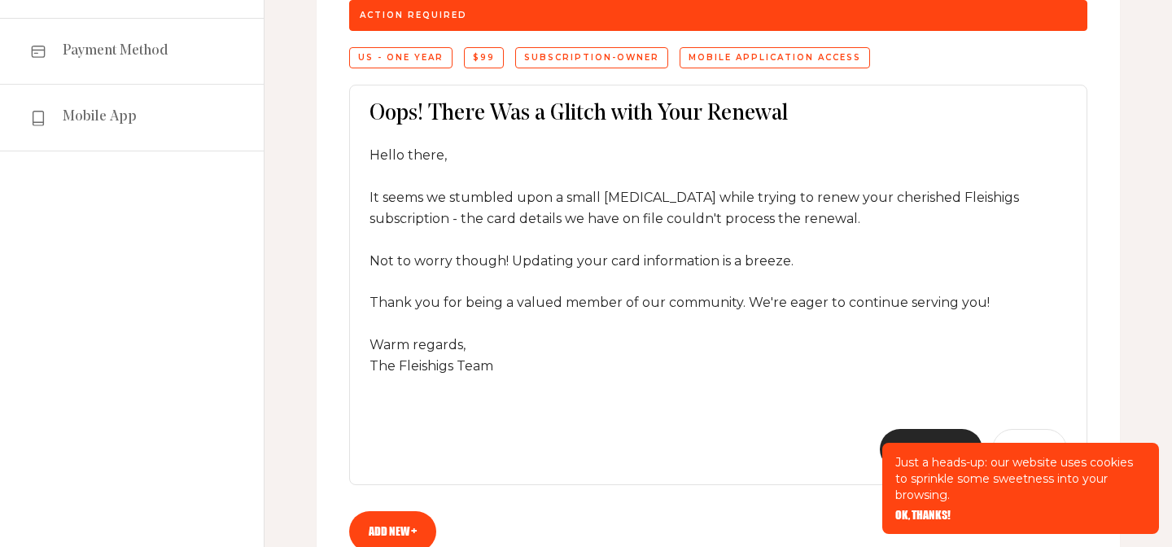
scroll to position [340, 0]
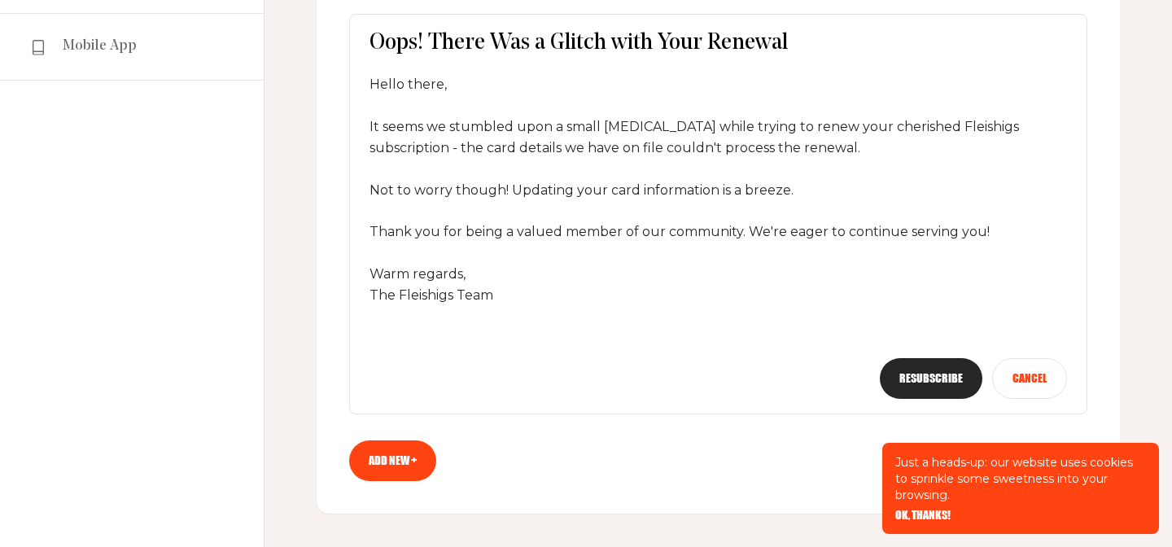
click at [943, 380] on button "Resubscribe" at bounding box center [931, 378] width 103 height 41
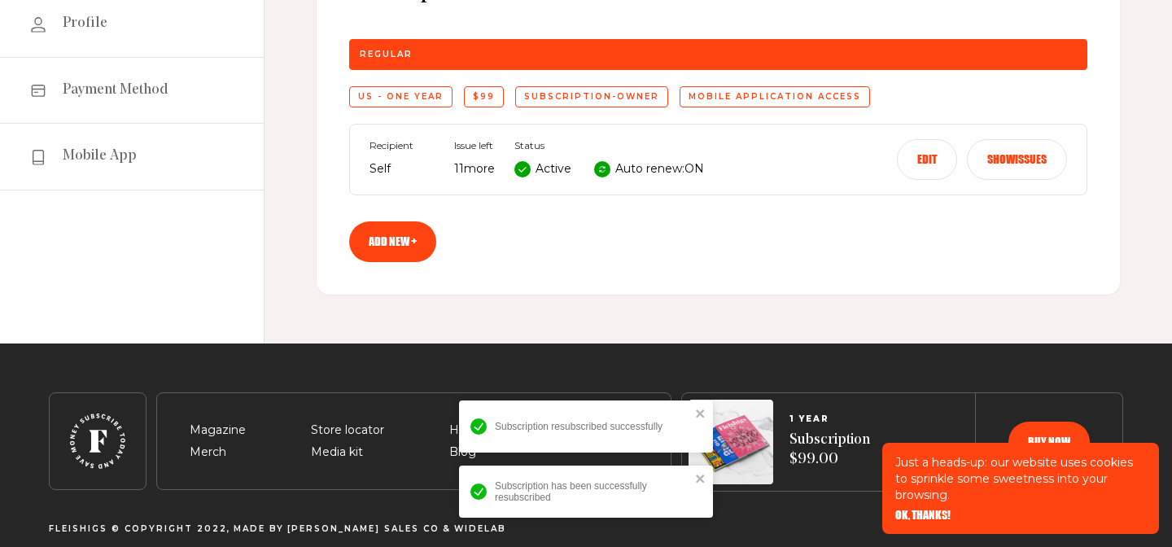
scroll to position [0, 0]
